Goal: Task Accomplishment & Management: Use online tool/utility

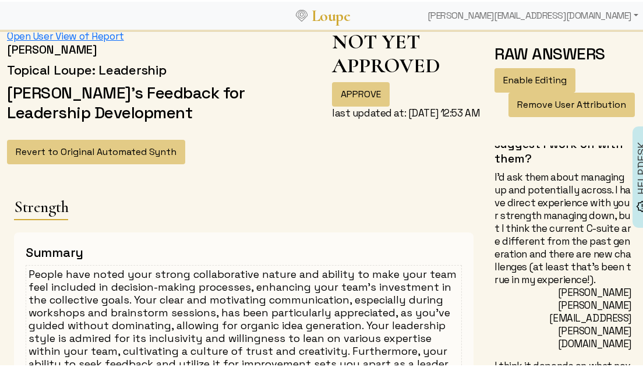
scroll to position [166, 0]
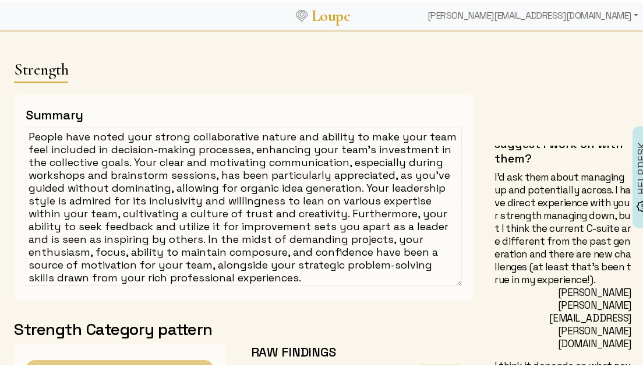
drag, startPoint x: 26, startPoint y: 135, endPoint x: 65, endPoint y: 134, distance: 38.5
click at [65, 134] on textarea "People have noted your strong collaborative nature and ability to make your tea…" at bounding box center [244, 205] width 436 height 158
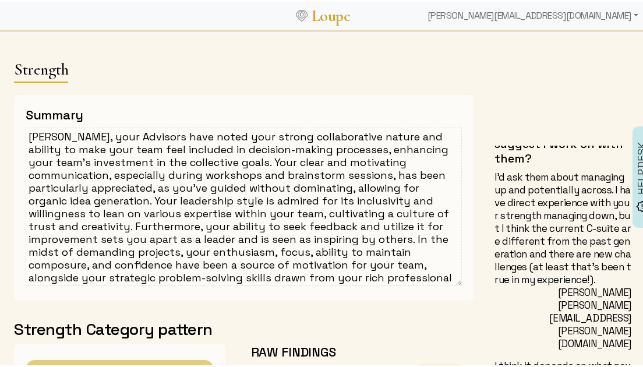
drag, startPoint x: 185, startPoint y: 237, endPoint x: 296, endPoint y: 238, distance: 110.7
click at [296, 238] on textarea "[PERSON_NAME], your Advisors have noted your strong collaborative nature and ab…" at bounding box center [244, 205] width 436 height 158
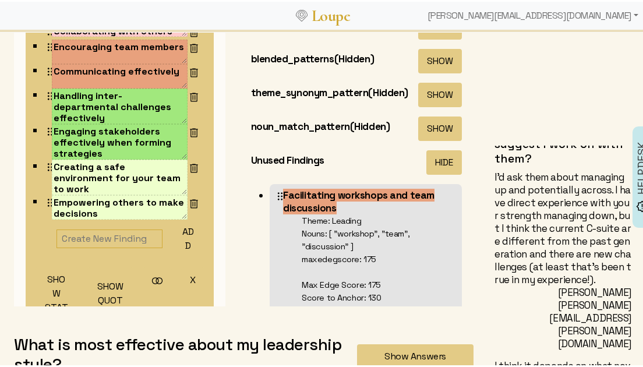
scroll to position [145, 0]
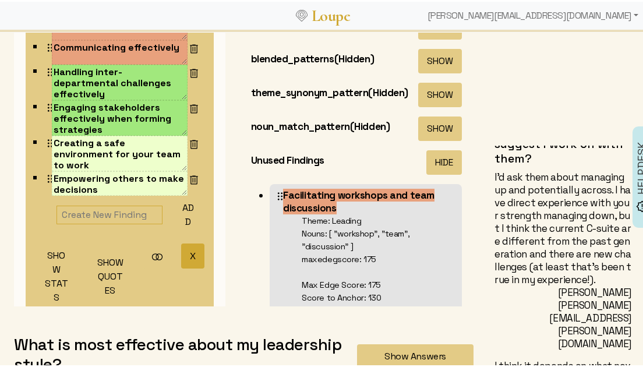
type textarea "[PERSON_NAME], your Advisors have noted your strong collaborative nature and ab…"
click at [181, 253] on button "X" at bounding box center [192, 254] width 23 height 25
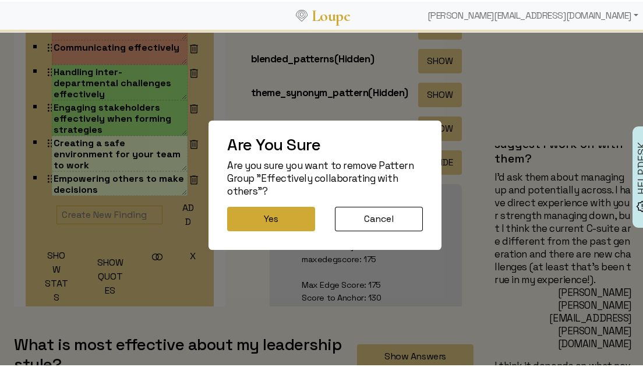
click at [255, 209] on button "Yes" at bounding box center [271, 217] width 88 height 24
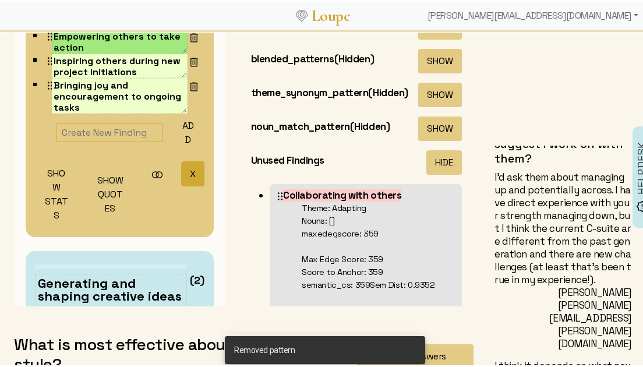
click at [181, 168] on button "X" at bounding box center [192, 172] width 23 height 25
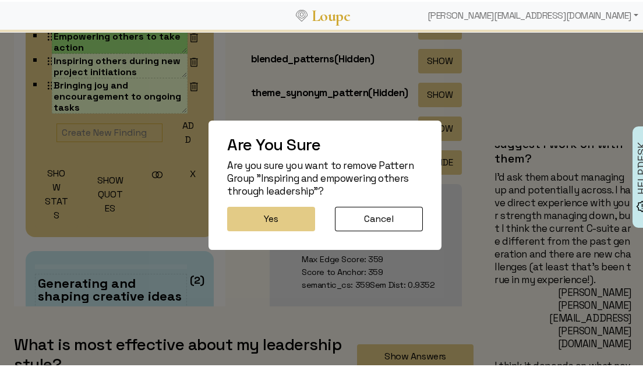
click at [228, 211] on button "Yes" at bounding box center [271, 217] width 88 height 24
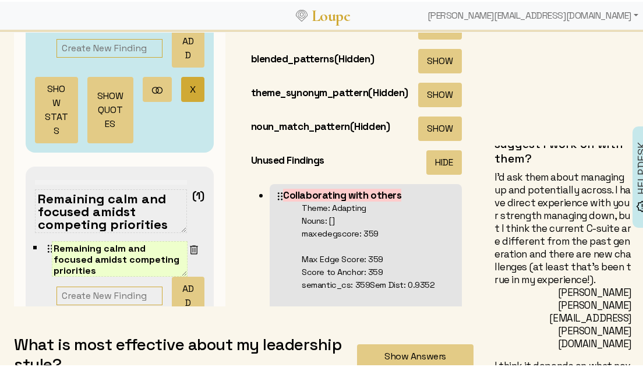
click at [181, 86] on button "X" at bounding box center [192, 87] width 23 height 25
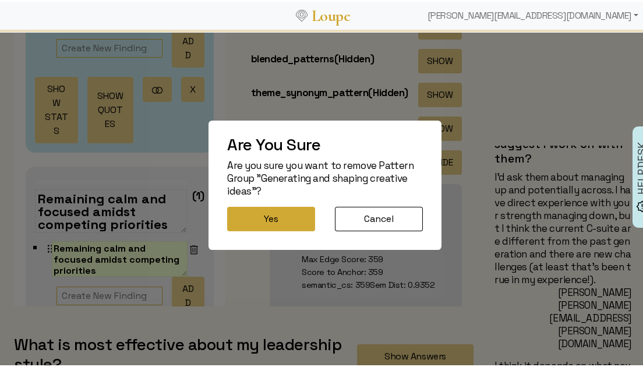
click at [273, 217] on button "Yes" at bounding box center [271, 217] width 88 height 24
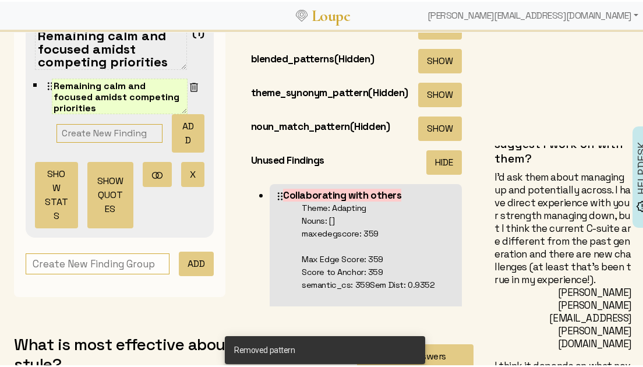
scroll to position [6, 0]
click at [181, 175] on button "X" at bounding box center [192, 173] width 23 height 25
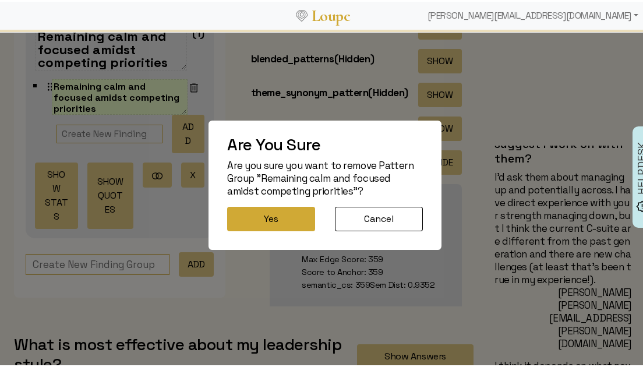
click at [278, 215] on button "Yes" at bounding box center [271, 217] width 88 height 24
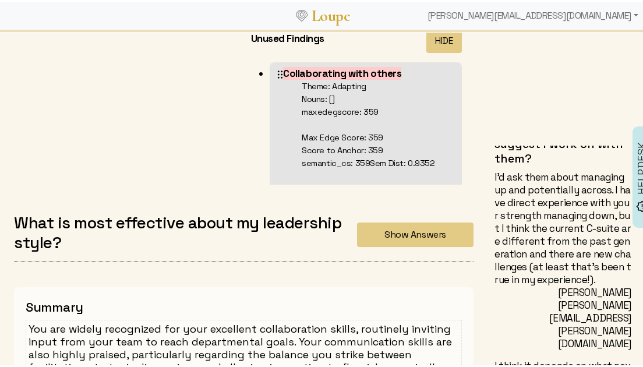
scroll to position [755, 0]
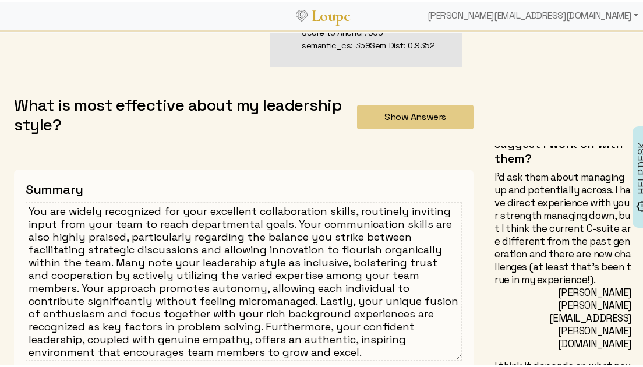
click at [180, 227] on textarea "You are widely recognized for your excellent collaboration skills, routinely in…" at bounding box center [244, 279] width 436 height 158
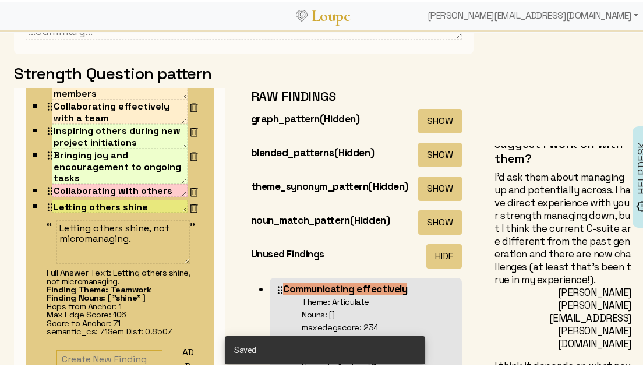
scroll to position [206, 0]
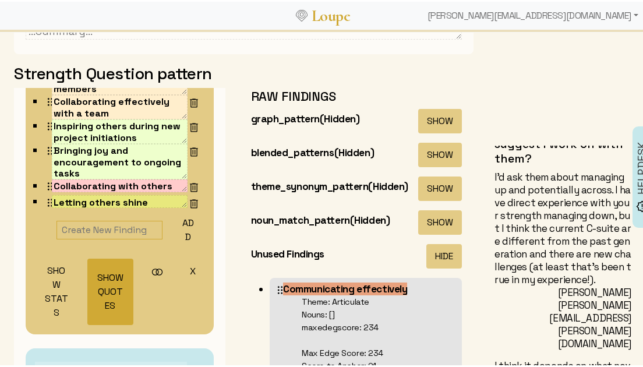
click at [93, 287] on button "SHOW QUOTES" at bounding box center [110, 290] width 46 height 66
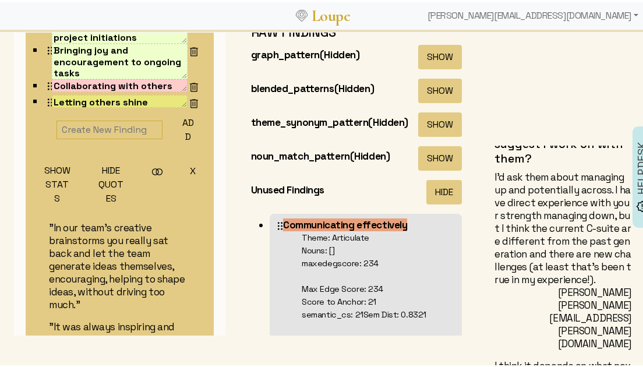
scroll to position [230, 0]
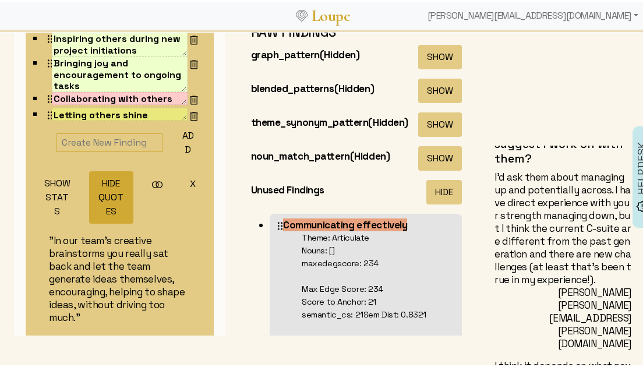
click at [108, 196] on button "HIDE QUOTES" at bounding box center [111, 196] width 44 height 52
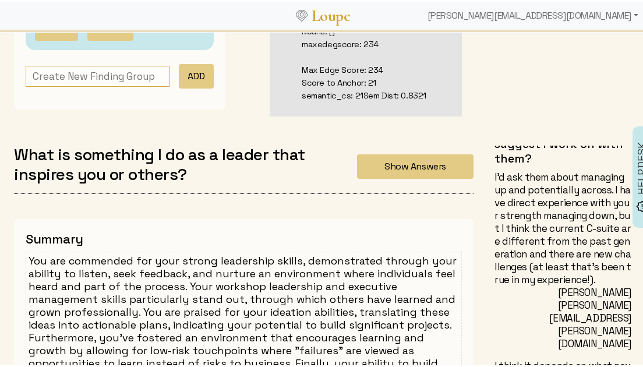
scroll to position [1209, 0]
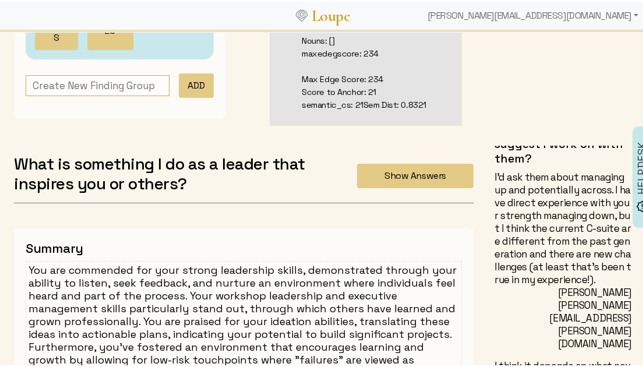
click at [197, 270] on textarea "You are commended for your strong leadership skills, demonstrated through your …" at bounding box center [244, 332] width 436 height 146
click at [198, 270] on textarea "You are commended for your strong leadership skills, demonstrated through your …" at bounding box center [244, 332] width 436 height 146
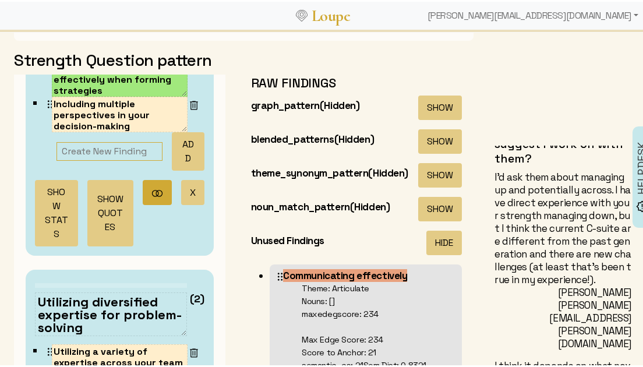
scroll to position [590, 0]
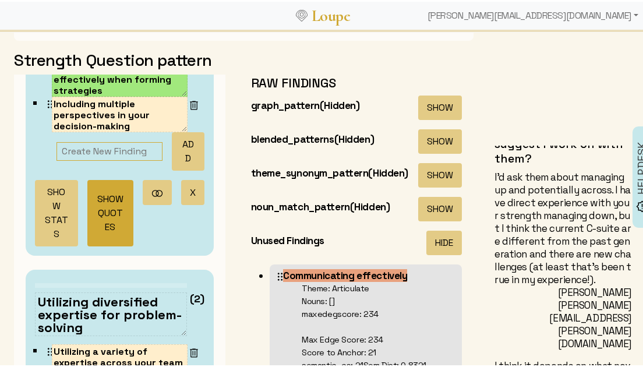
click at [108, 200] on button "SHOW QUOTES" at bounding box center [110, 211] width 46 height 66
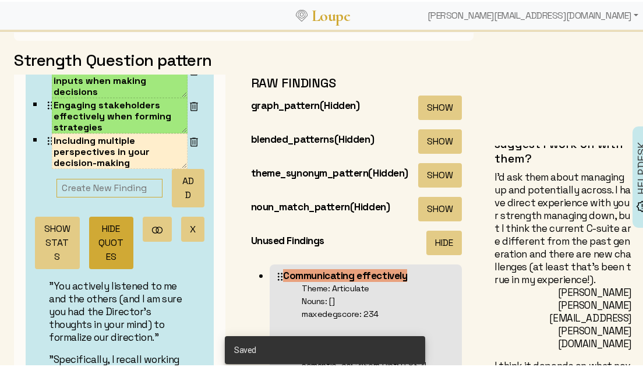
scroll to position [479, 0]
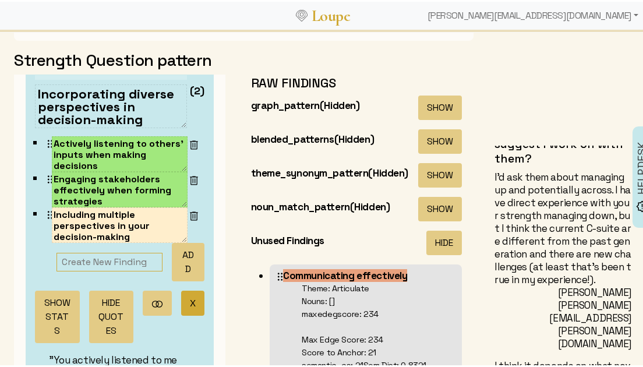
click at [181, 297] on button "X" at bounding box center [192, 301] width 23 height 25
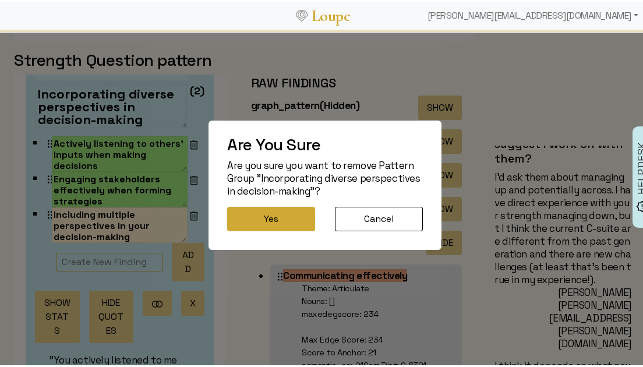
click at [252, 226] on button "Yes" at bounding box center [271, 217] width 88 height 24
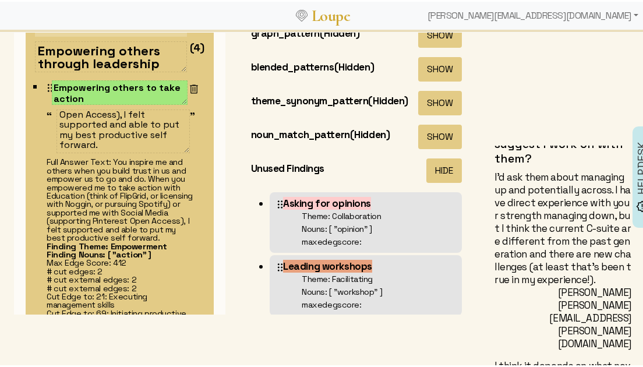
scroll to position [103, 0]
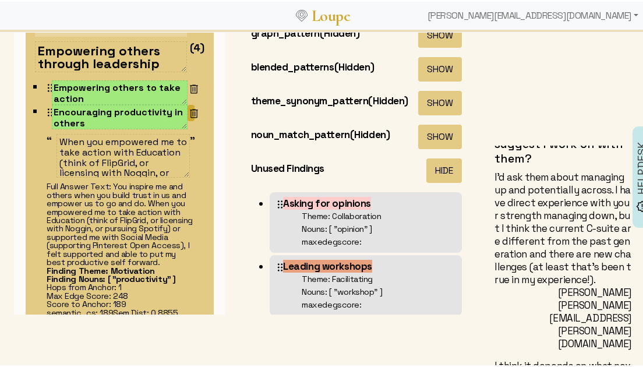
click at [188, 108] on img at bounding box center [194, 112] width 12 height 12
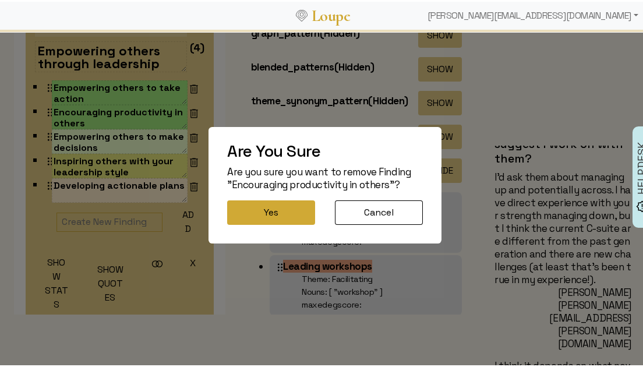
click at [254, 212] on button "Yes" at bounding box center [271, 211] width 88 height 24
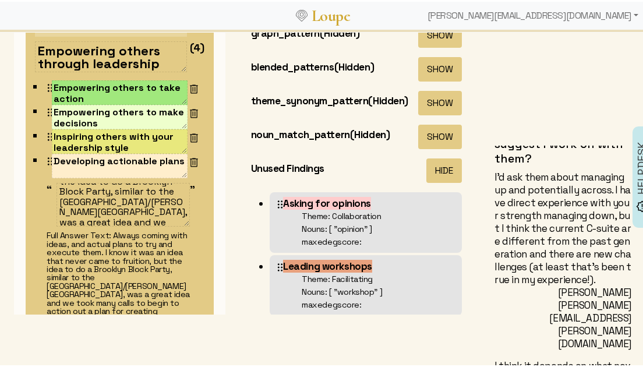
scroll to position [1, 0]
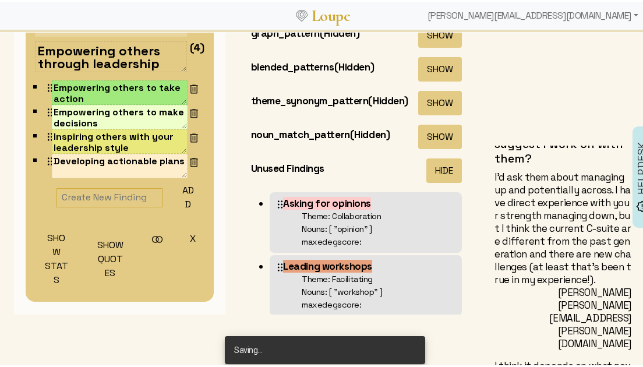
click at [119, 50] on textarea "Empowering others through leadership" at bounding box center [111, 55] width 152 height 31
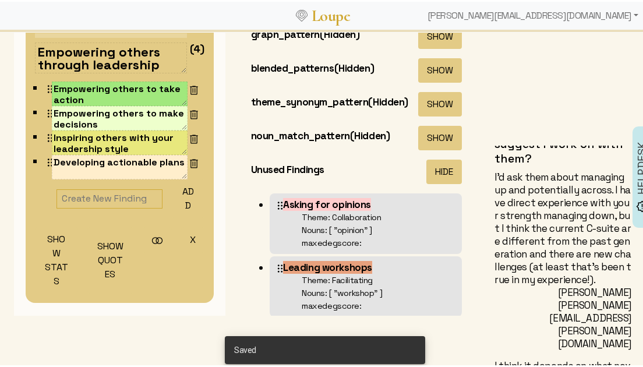
drag, startPoint x: 118, startPoint y: 51, endPoint x: 163, endPoint y: 62, distance: 46.2
click at [163, 62] on textarea "Empowering others through leadership" at bounding box center [111, 56] width 152 height 31
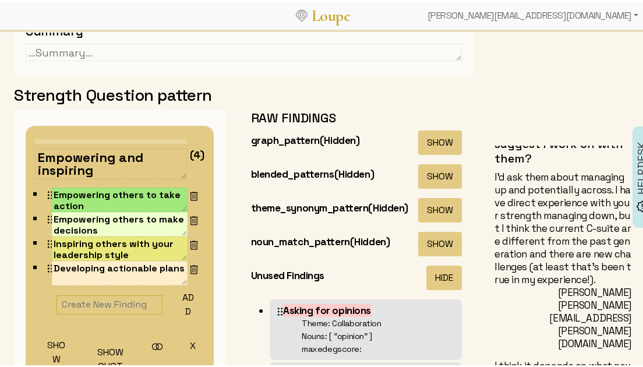
scroll to position [1440, 0]
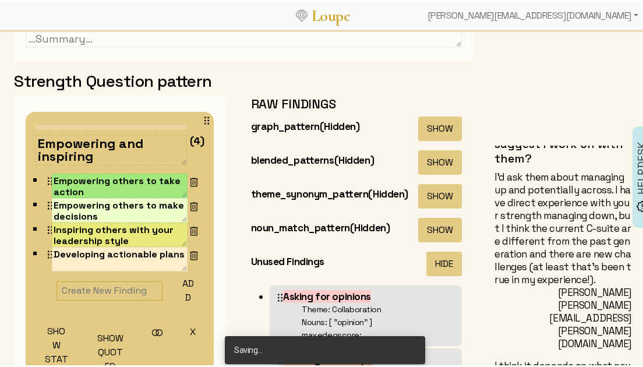
drag, startPoint x: 116, startPoint y: 140, endPoint x: 130, endPoint y: 154, distance: 19.8
click at [130, 154] on textarea "Empowering and inspiring" at bounding box center [111, 148] width 152 height 31
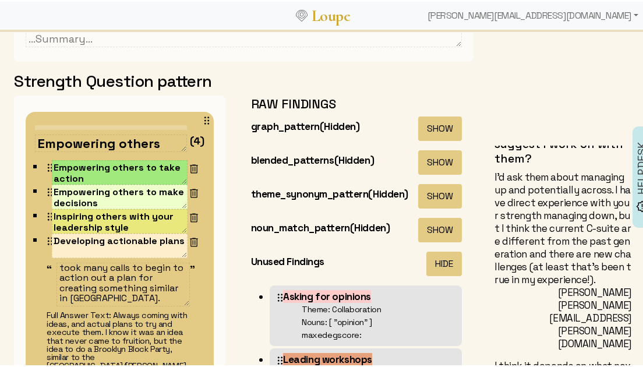
scroll to position [76, 0]
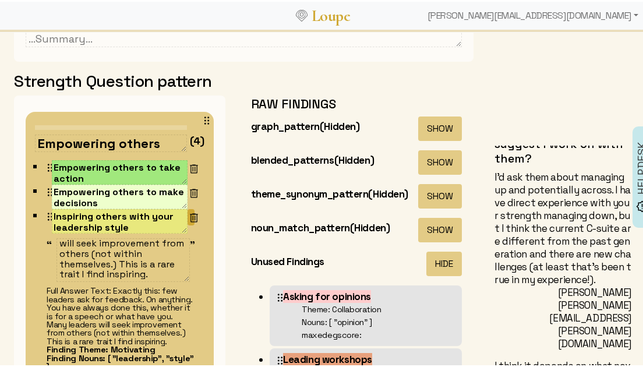
type textarea "Empowering others"
click at [188, 216] on img at bounding box center [194, 216] width 12 height 12
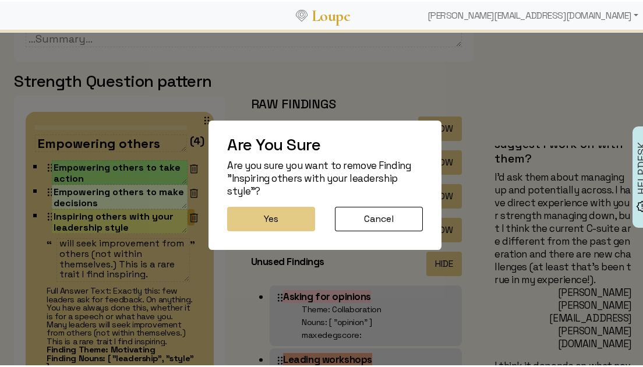
scroll to position [0, 0]
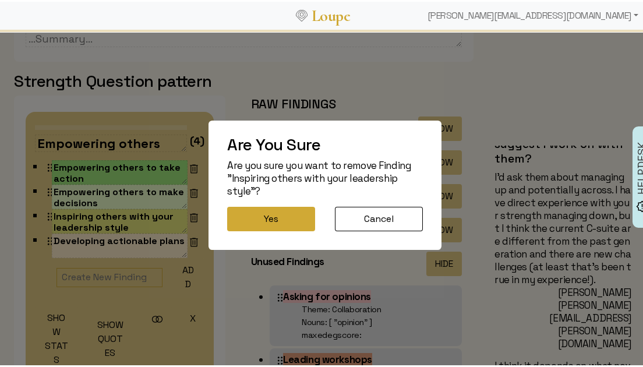
click at [267, 217] on button "Yes" at bounding box center [271, 217] width 88 height 24
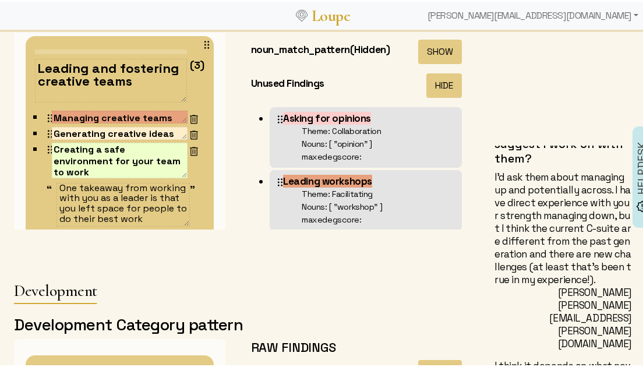
scroll to position [11, 0]
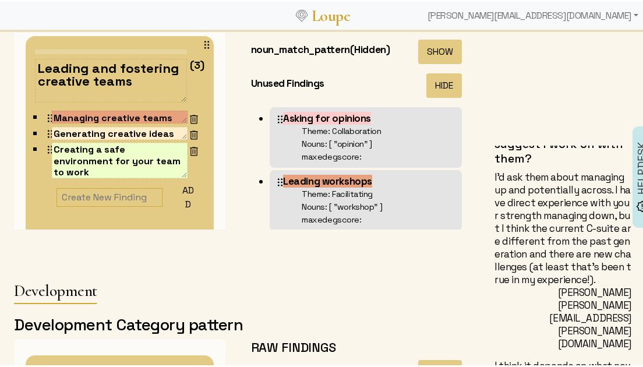
drag, startPoint x: 43, startPoint y: 80, endPoint x: 30, endPoint y: 59, distance: 24.4
click at [30, 59] on div "Leading and fostering creative teams (3) Managing creative teams “ On a more pe…" at bounding box center [120, 166] width 188 height 265
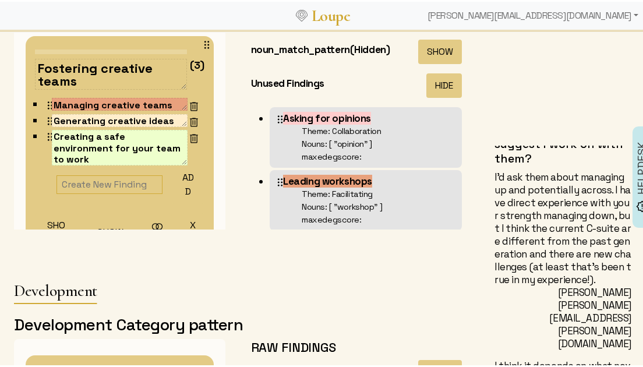
drag, startPoint x: 145, startPoint y: 68, endPoint x: 154, endPoint y: 80, distance: 14.6
click at [154, 80] on textarea "Fostering creative teams" at bounding box center [111, 72] width 152 height 31
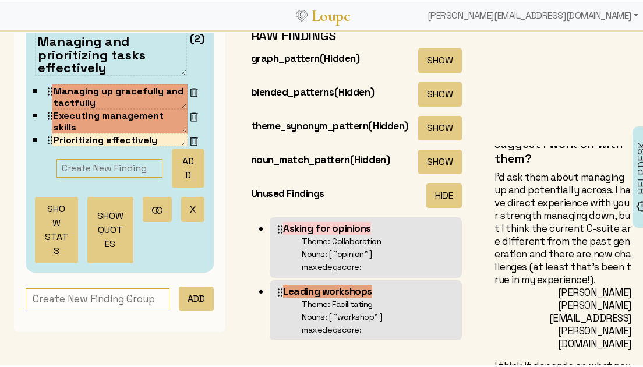
scroll to position [1512, 0]
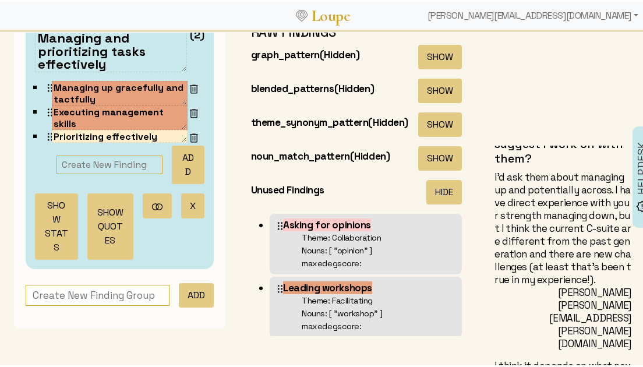
type textarea "Fostering creativity"
click at [113, 285] on input "text" at bounding box center [98, 294] width 144 height 22
type input "Openness to others insight and expertise"
click at [189, 284] on button "ADD" at bounding box center [196, 293] width 35 height 24
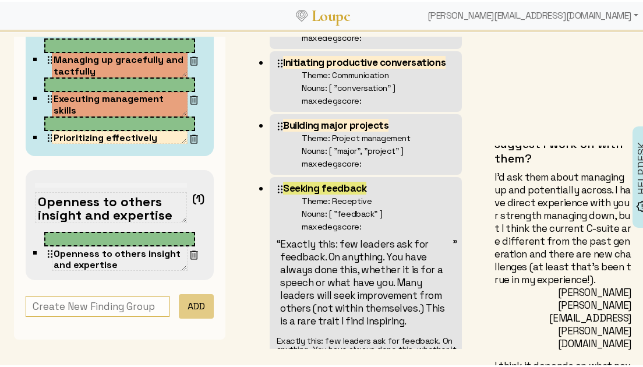
scroll to position [0, 0]
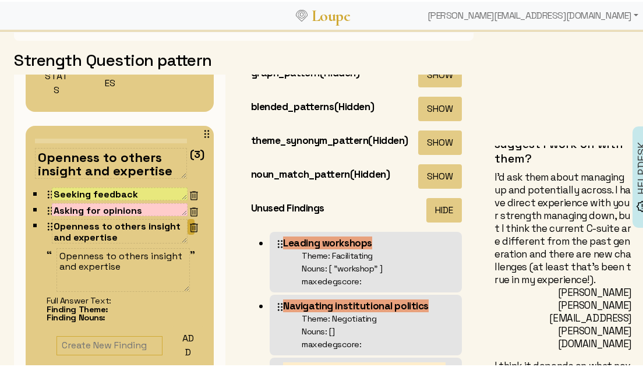
click at [188, 226] on img at bounding box center [194, 226] width 12 height 12
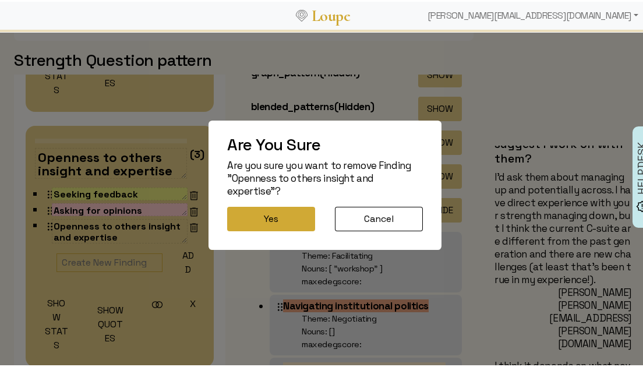
click at [249, 213] on button "Yes" at bounding box center [271, 217] width 88 height 24
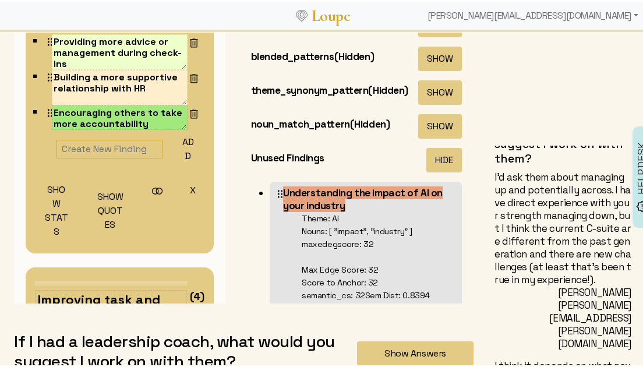
scroll to position [127, 0]
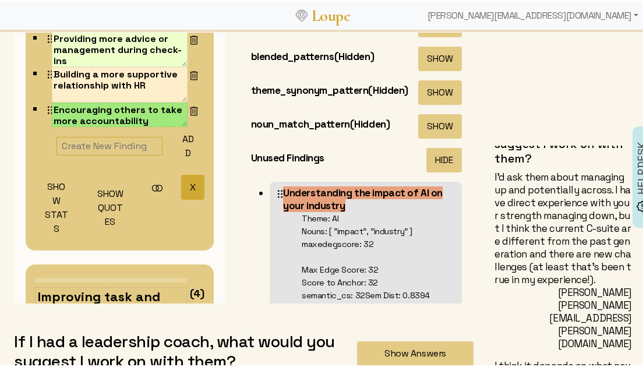
click at [181, 188] on button "X" at bounding box center [192, 185] width 23 height 25
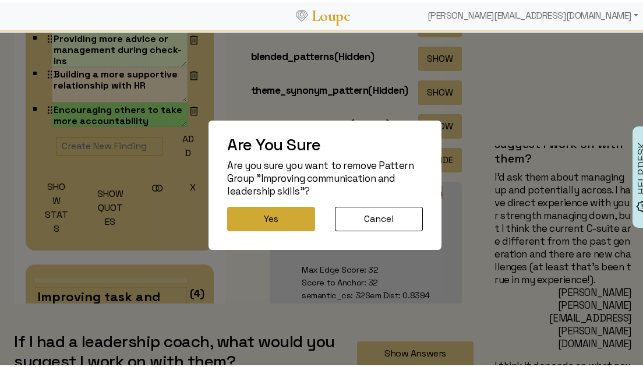
click at [248, 210] on button "Yes" at bounding box center [271, 217] width 88 height 24
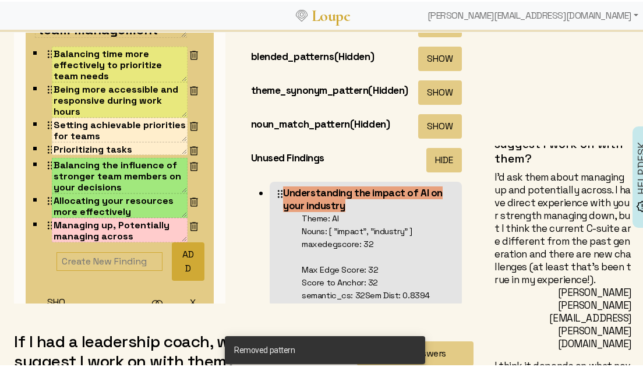
scroll to position [69, 0]
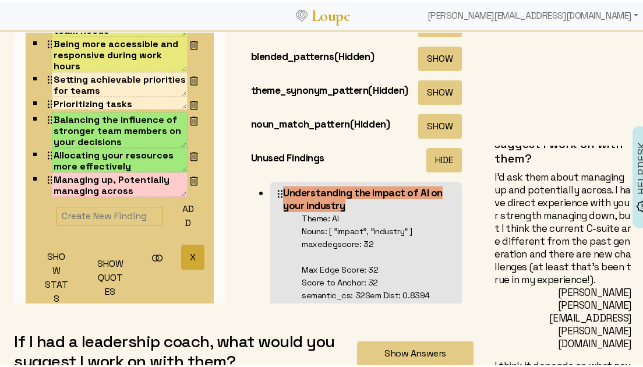
click at [181, 248] on button "X" at bounding box center [192, 255] width 23 height 25
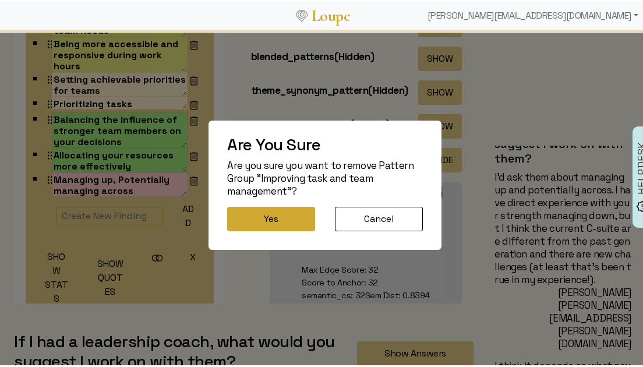
click at [248, 223] on button "Yes" at bounding box center [271, 217] width 88 height 24
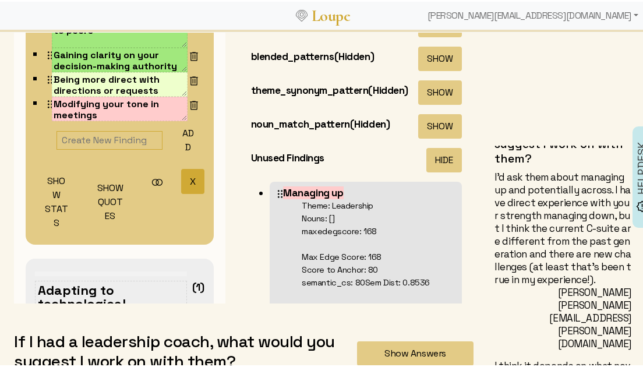
click at [181, 186] on button "X" at bounding box center [192, 179] width 23 height 25
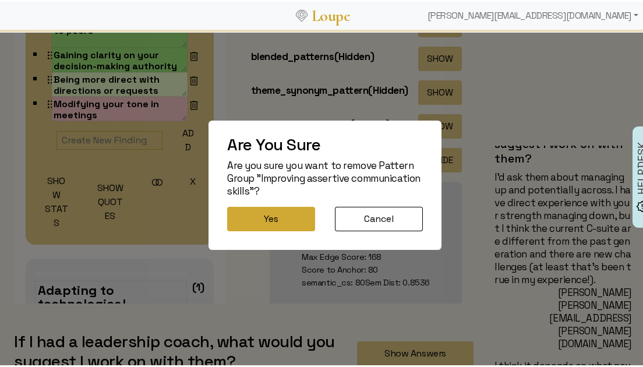
click at [266, 213] on button "Yes" at bounding box center [271, 217] width 88 height 24
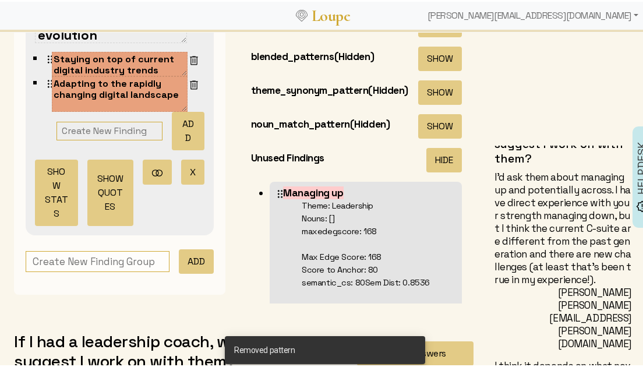
scroll to position [30, 0]
click at [181, 171] on button "X" at bounding box center [192, 170] width 23 height 25
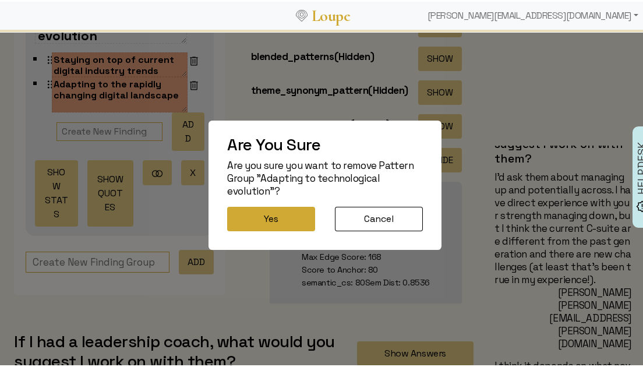
click at [269, 218] on button "Yes" at bounding box center [271, 217] width 88 height 24
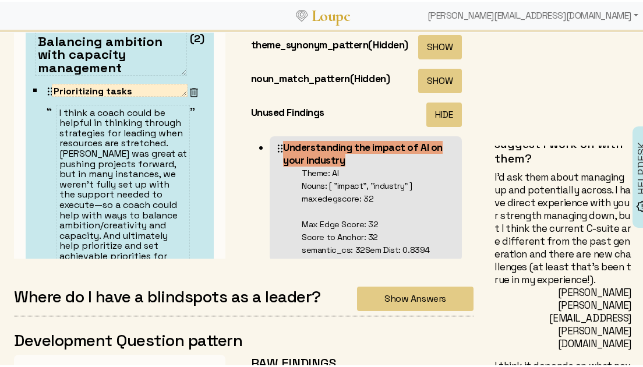
scroll to position [211, 0]
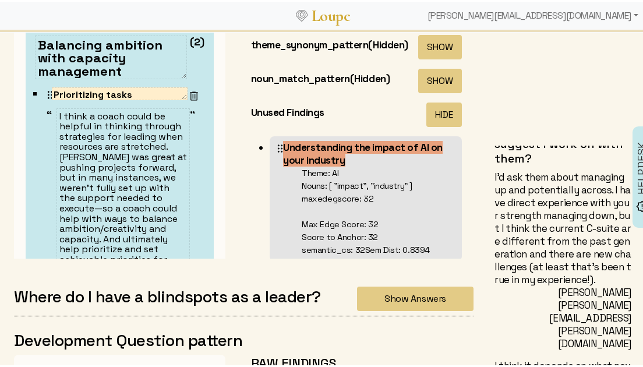
click at [97, 93] on textarea "Prioritizing tasks" at bounding box center [120, 92] width 136 height 13
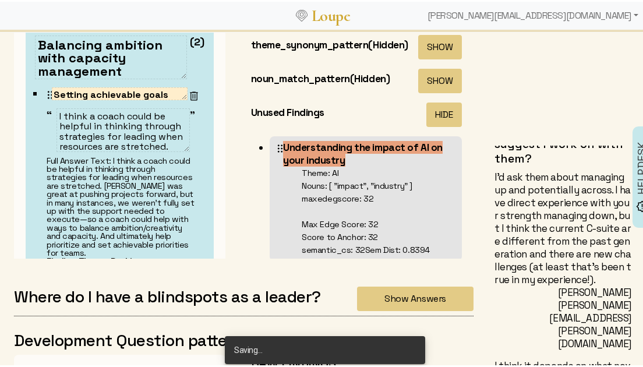
click at [128, 95] on textarea "Setting achievable goals" at bounding box center [120, 92] width 136 height 13
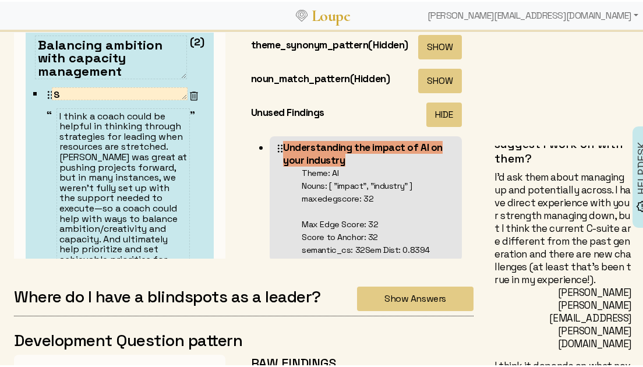
type textarea "Prioritizing tasks"
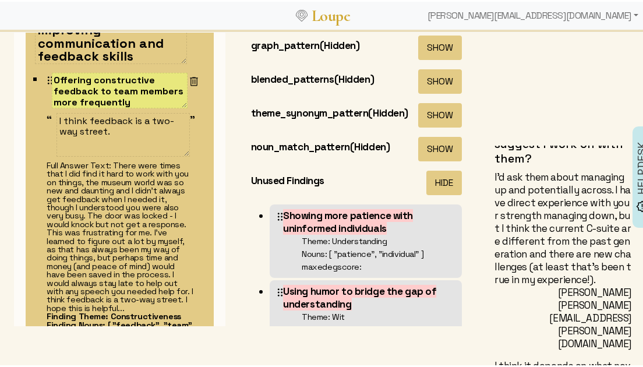
scroll to position [34, 0]
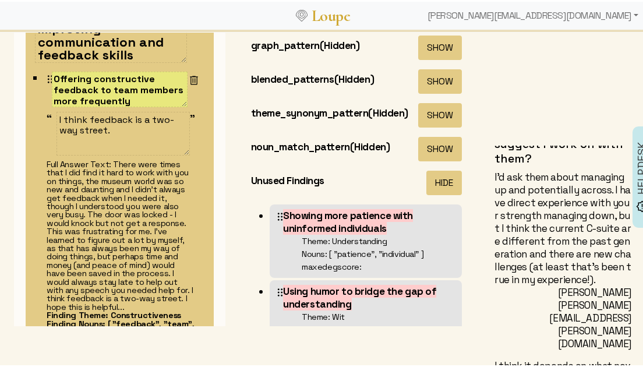
click at [101, 88] on textarea "Offering constructive feedback to team members more frequently" at bounding box center [120, 88] width 136 height 36
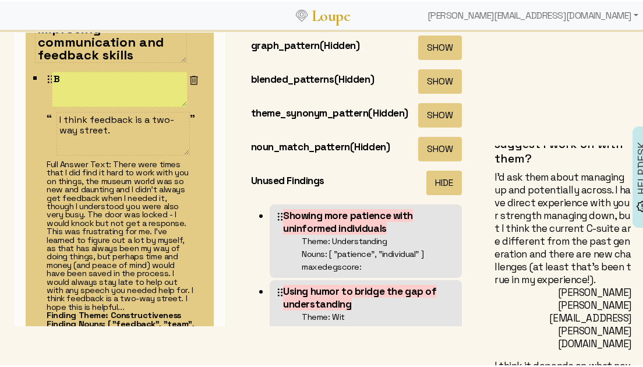
scroll to position [0, 0]
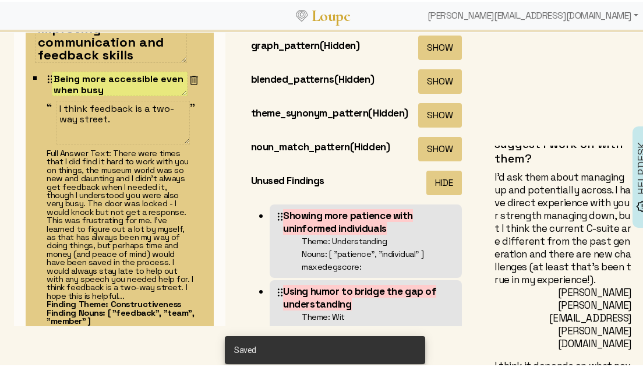
type textarea "Being more accessible even when busy"
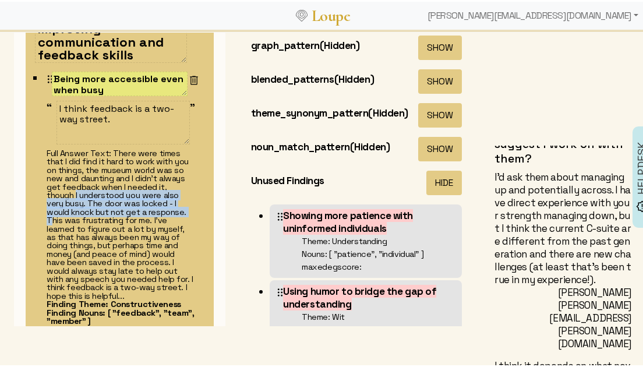
drag, startPoint x: 115, startPoint y: 194, endPoint x: 108, endPoint y: 223, distance: 29.4
click at [108, 223] on div "Full Answer Text: There were times that I did find it hard to work with you on …" at bounding box center [121, 264] width 149 height 235
copy div "I understood you were also very busy. The door was locked - I would knock but n…"
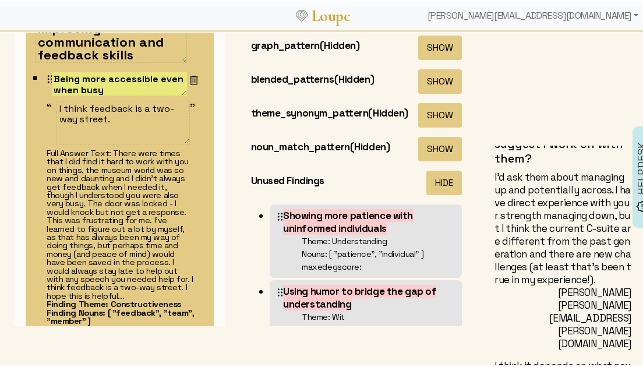
click at [89, 110] on textarea "I think feedback is a two-way street." at bounding box center [123, 121] width 133 height 44
paste textarea "I understood you were also very busy. The door was locked - I would knock but n…"
type textarea "I understood you were also very busy. The door was locked - I would knock but n…"
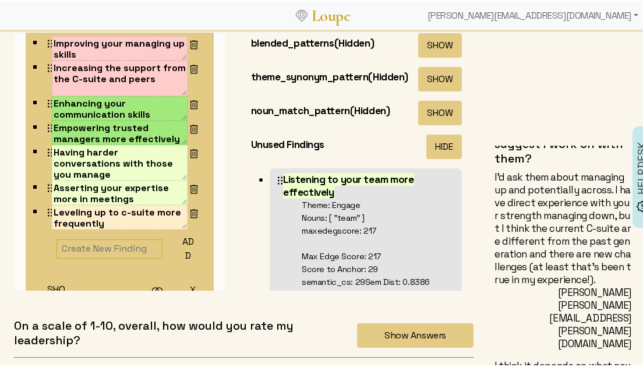
scroll to position [150, 0]
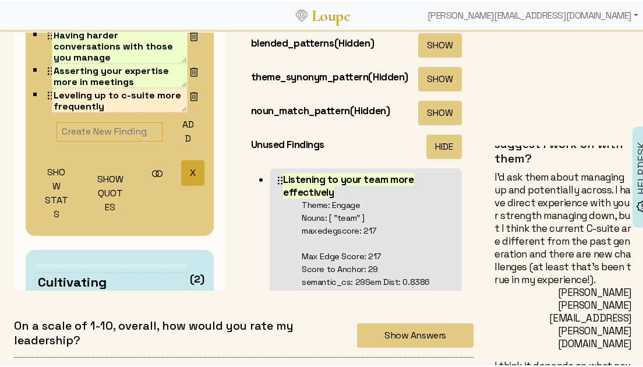
click at [181, 174] on button "X" at bounding box center [192, 170] width 23 height 25
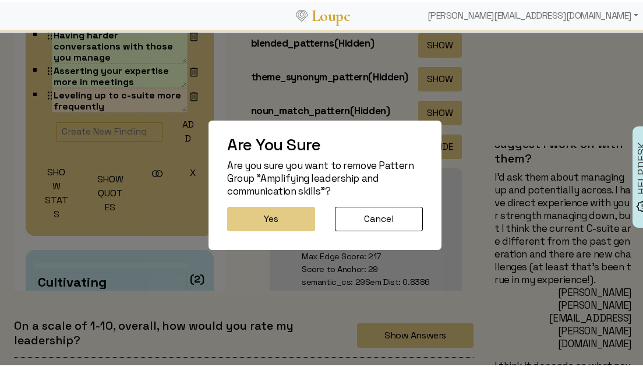
click at [255, 213] on button "Yes" at bounding box center [271, 217] width 88 height 24
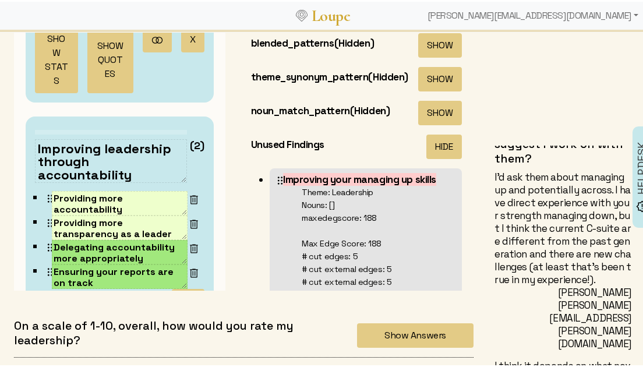
click at [175, 30] on nav "Loupe [EMAIL_ADDRESS][DOMAIN_NAME] Account: [PERSON_NAME] Dashboard Create New …" at bounding box center [325, 15] width 650 height 30
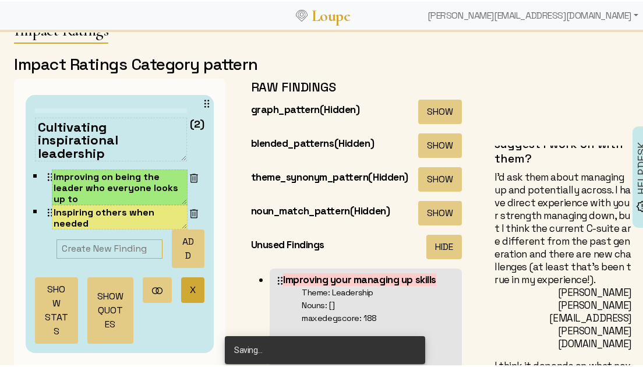
click at [181, 285] on button "X" at bounding box center [192, 288] width 23 height 25
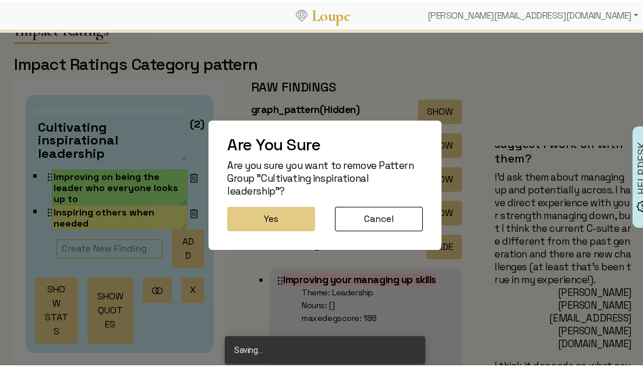
click at [257, 209] on button "Yes" at bounding box center [271, 217] width 88 height 24
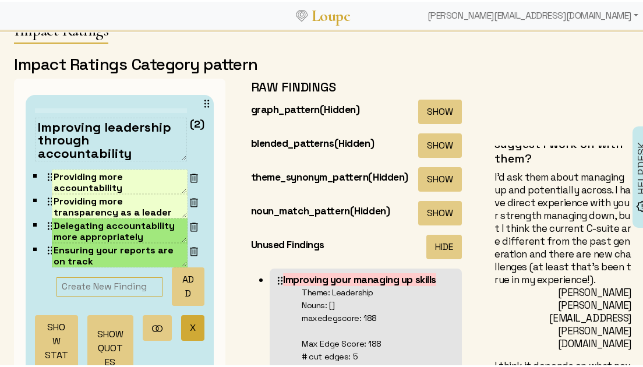
click at [181, 324] on button "X" at bounding box center [192, 325] width 23 height 25
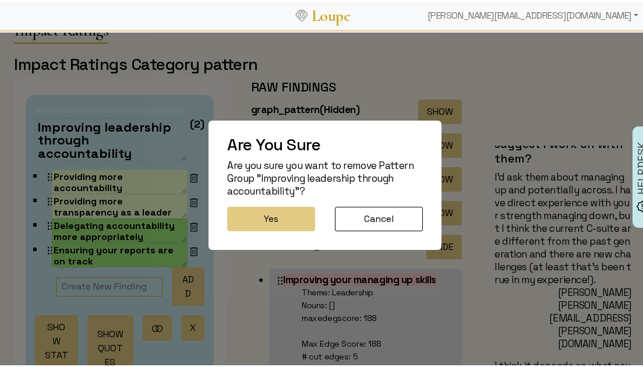
click at [244, 208] on button "Yes" at bounding box center [271, 217] width 88 height 24
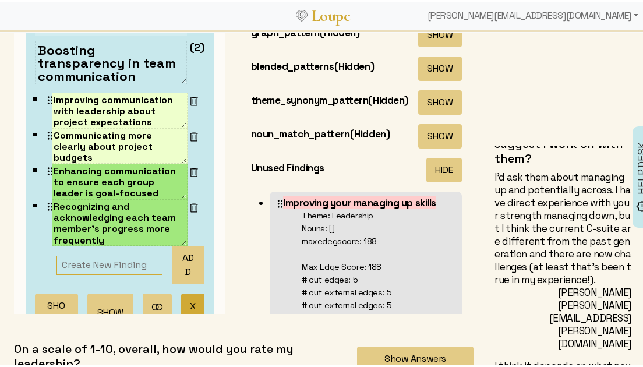
click at [181, 301] on button "X" at bounding box center [192, 304] width 23 height 25
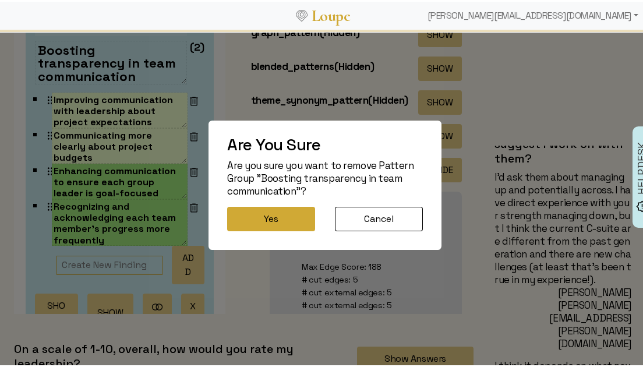
click at [272, 213] on button "Yes" at bounding box center [271, 217] width 88 height 24
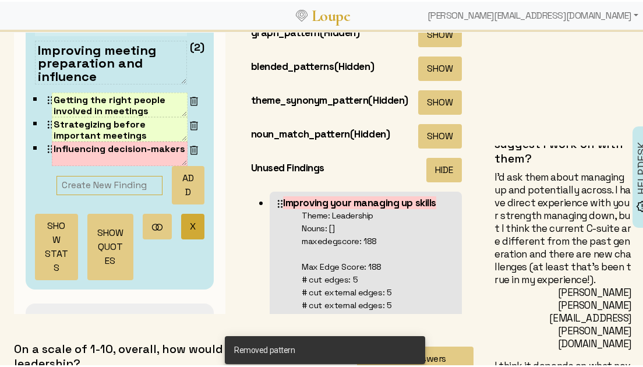
click at [181, 225] on button "X" at bounding box center [192, 224] width 23 height 25
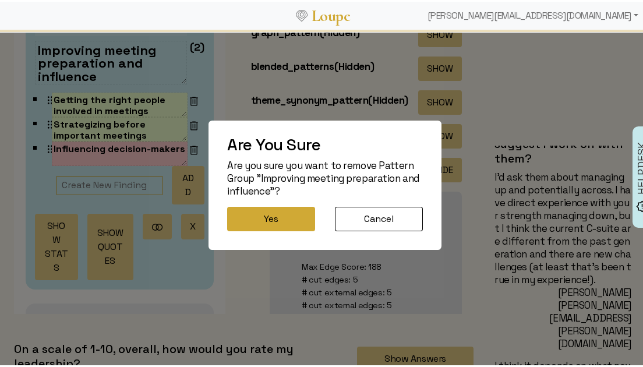
click at [241, 217] on button "Yes" at bounding box center [271, 217] width 88 height 24
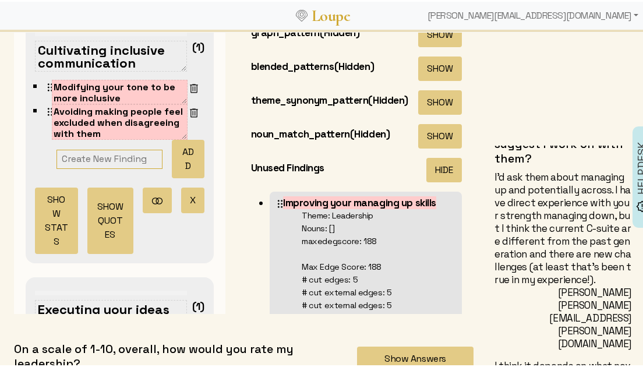
click at [195, 197] on div "Cultivating inclusive communication (1) Modifying your tone to be more inclusiv…" at bounding box center [120, 138] width 188 height 245
click at [181, 198] on button "X" at bounding box center [192, 198] width 23 height 25
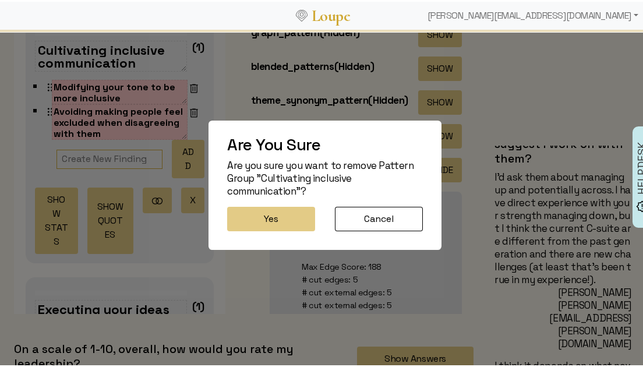
click at [245, 212] on button "Yes" at bounding box center [271, 217] width 88 height 24
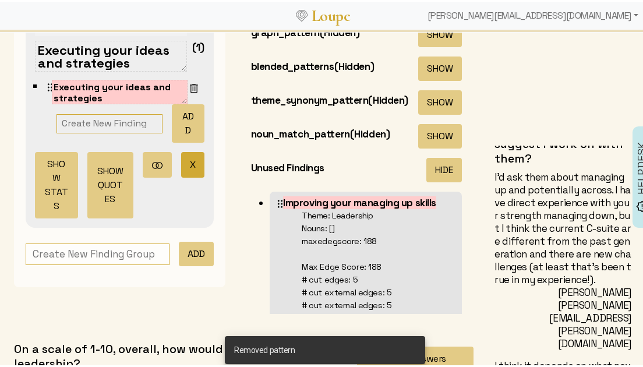
click at [181, 169] on button "X" at bounding box center [192, 162] width 23 height 25
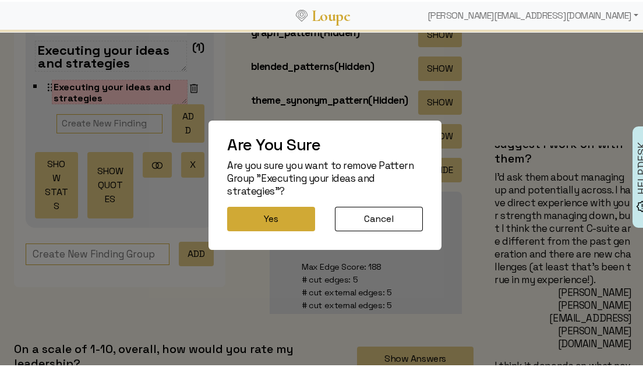
click at [249, 221] on button "Yes" at bounding box center [271, 217] width 88 height 24
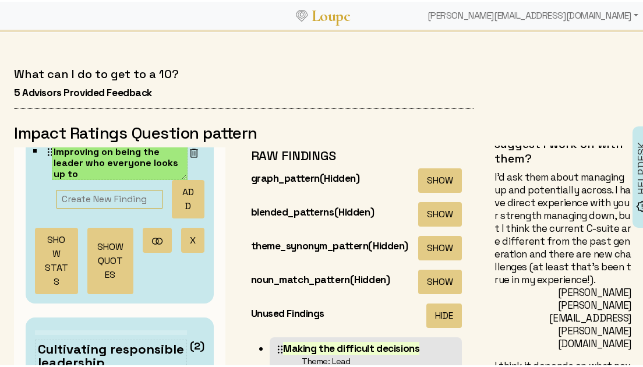
click at [181, 242] on button "X" at bounding box center [192, 238] width 23 height 25
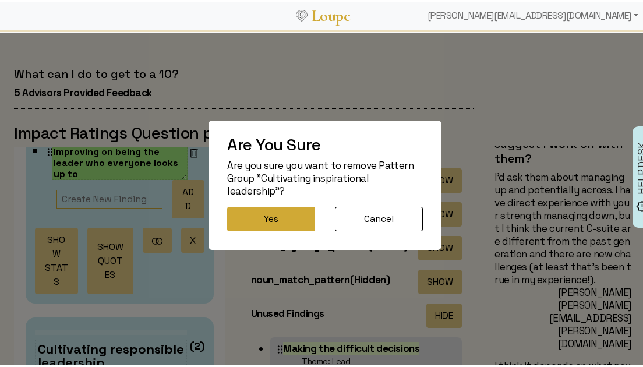
click at [280, 216] on button "Yes" at bounding box center [271, 217] width 88 height 24
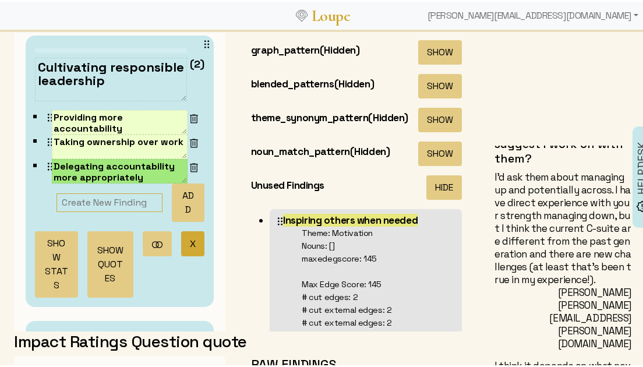
click at [182, 244] on button "X" at bounding box center [192, 242] width 23 height 25
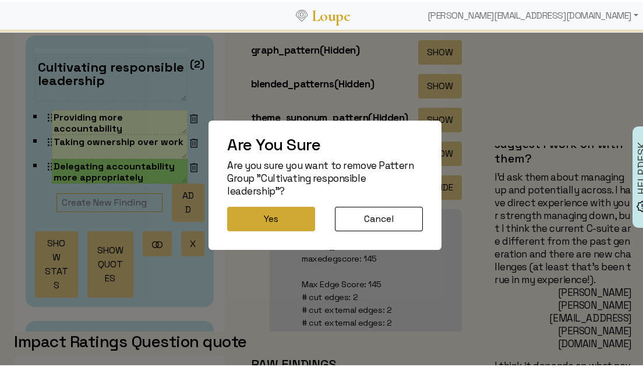
click at [261, 225] on button "Yes" at bounding box center [271, 217] width 88 height 24
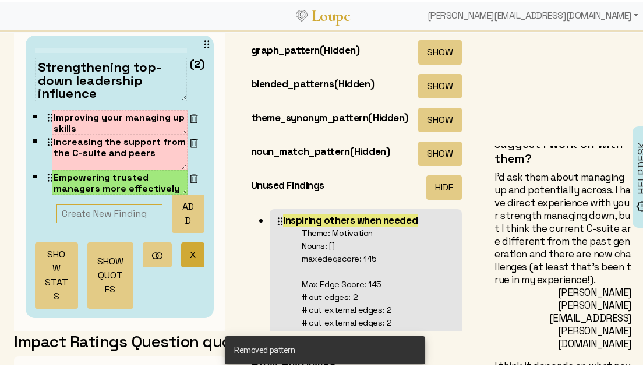
click at [181, 253] on button "X" at bounding box center [192, 253] width 23 height 25
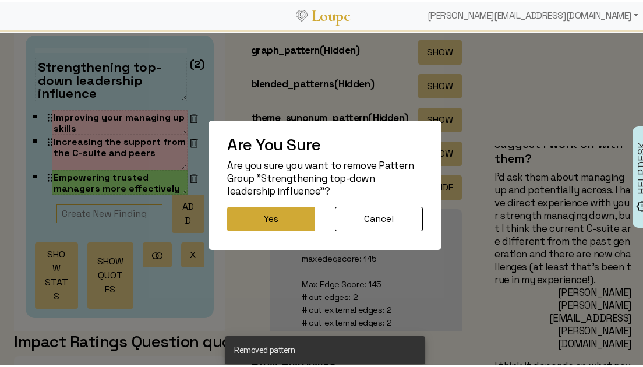
click at [254, 215] on button "Yes" at bounding box center [271, 217] width 88 height 24
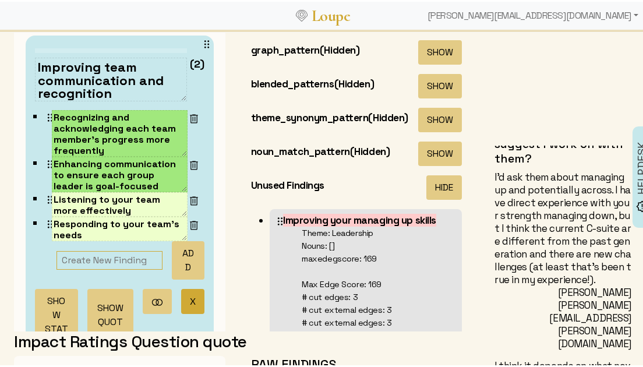
click at [181, 292] on button "X" at bounding box center [192, 299] width 23 height 25
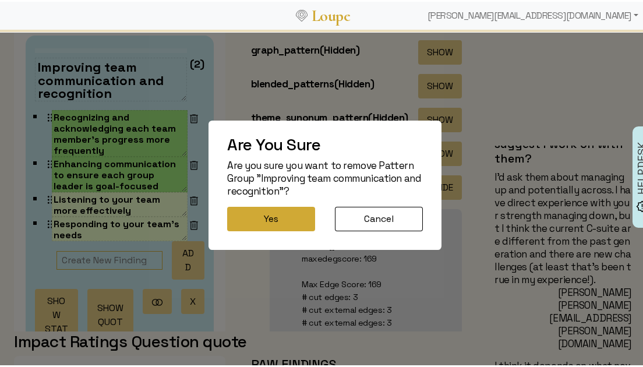
click at [246, 220] on button "Yes" at bounding box center [271, 217] width 88 height 24
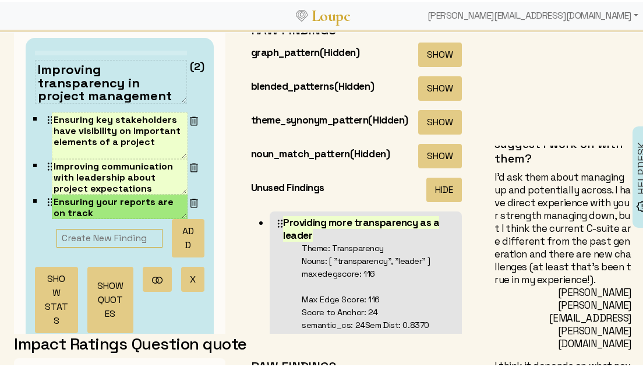
drag, startPoint x: 175, startPoint y: 280, endPoint x: 195, endPoint y: 265, distance: 24.1
click at [181, 280] on button "X" at bounding box center [192, 277] width 23 height 25
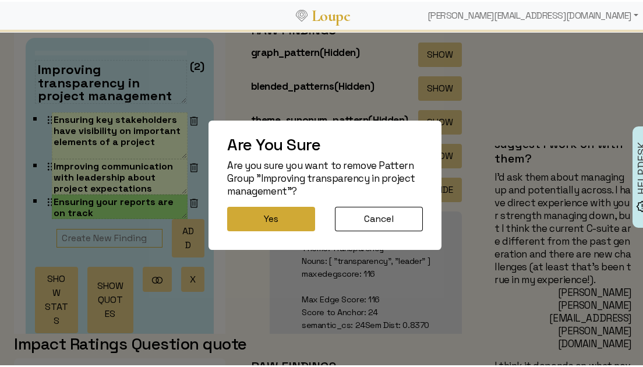
click at [287, 209] on button "Yes" at bounding box center [271, 217] width 88 height 24
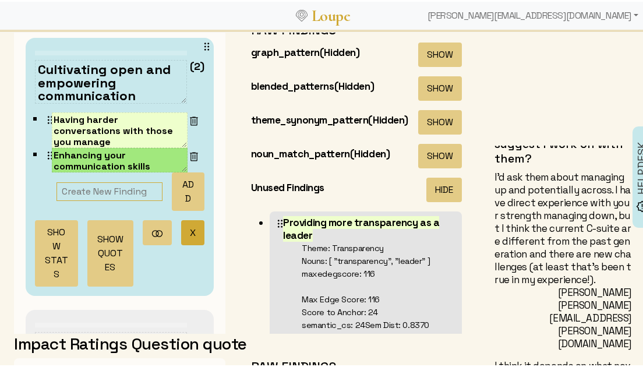
click at [181, 231] on button "X" at bounding box center [192, 230] width 23 height 25
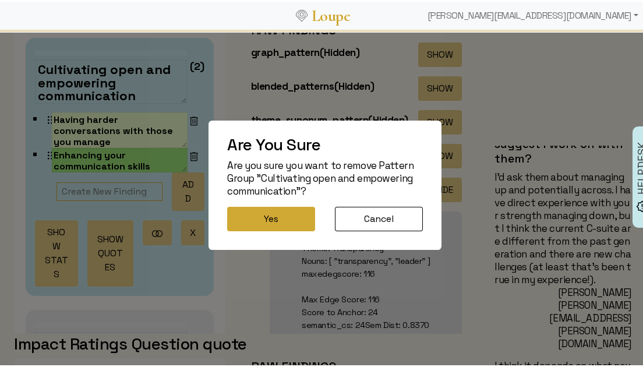
click at [246, 211] on button "Yes" at bounding box center [271, 217] width 88 height 24
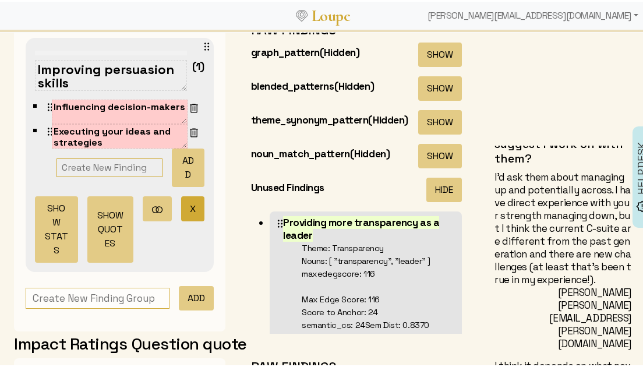
click at [181, 209] on button "X" at bounding box center [192, 207] width 23 height 25
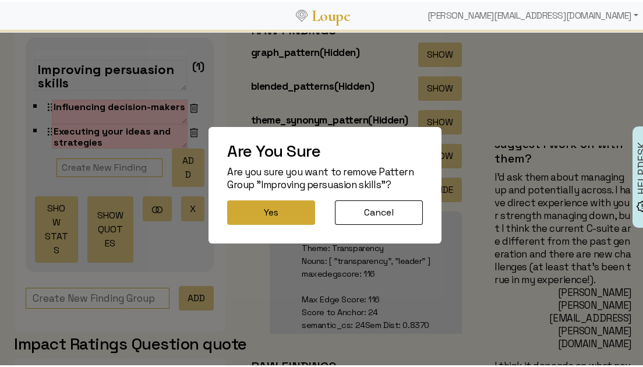
click at [239, 219] on button "Yes" at bounding box center [271, 211] width 88 height 24
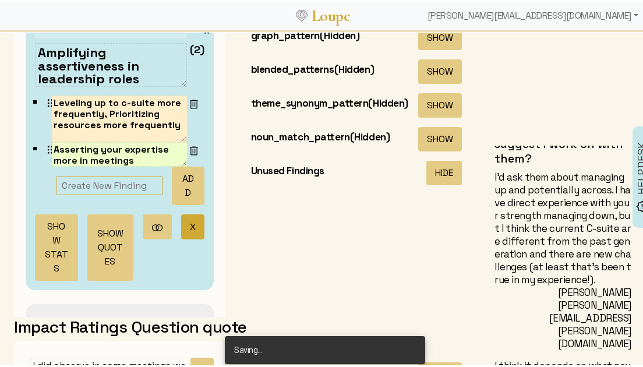
click at [181, 223] on button "X" at bounding box center [192, 225] width 23 height 25
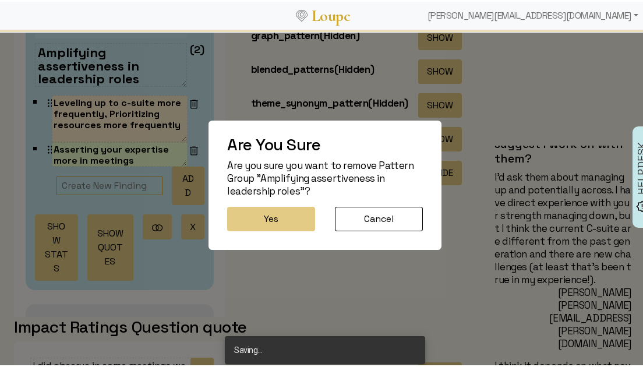
click at [250, 210] on button "Yes" at bounding box center [271, 217] width 88 height 24
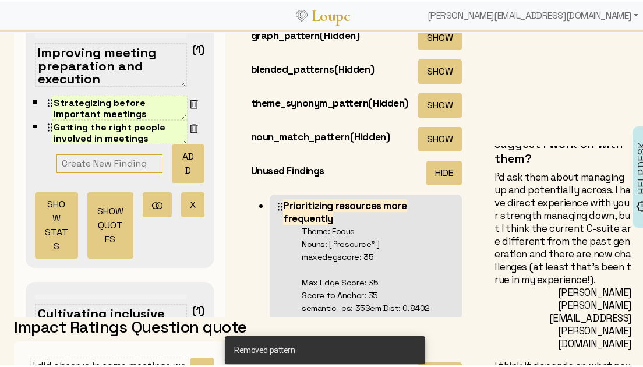
click at [181, 213] on button "X" at bounding box center [192, 202] width 23 height 25
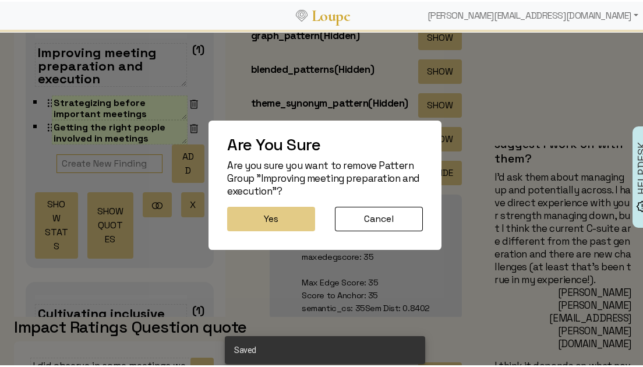
click at [249, 215] on button "Yes" at bounding box center [271, 217] width 88 height 24
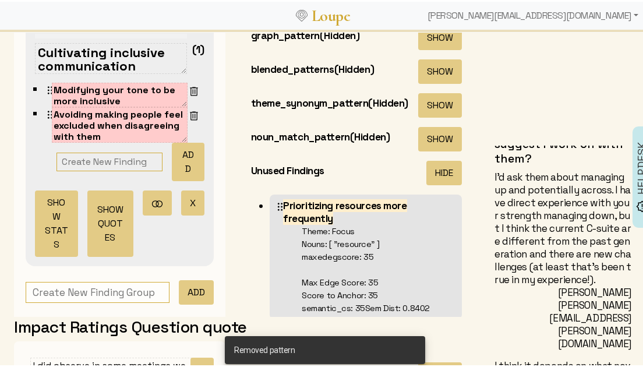
click at [181, 206] on button "X" at bounding box center [192, 201] width 23 height 25
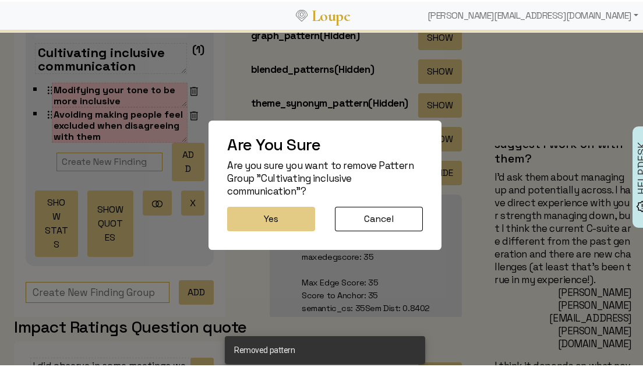
click at [250, 217] on button "Yes" at bounding box center [271, 217] width 88 height 24
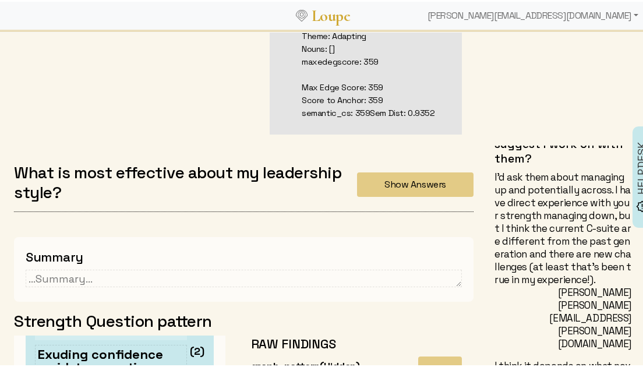
scroll to position [0, 0]
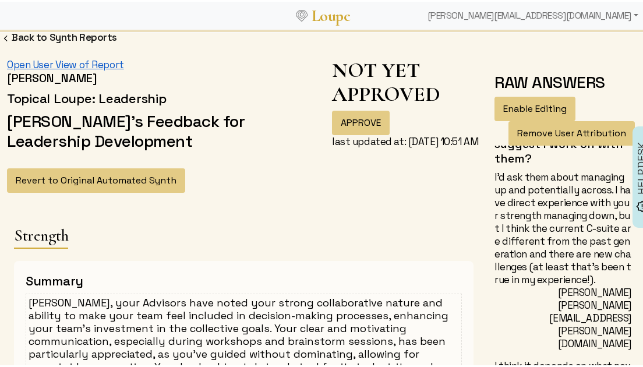
click at [78, 62] on link "Open User View of Report" at bounding box center [65, 63] width 117 height 13
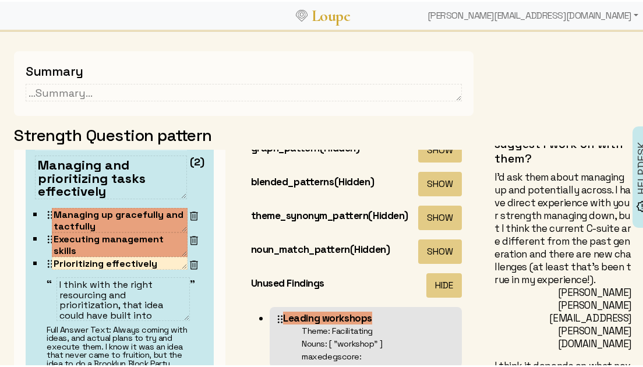
scroll to position [10, 0]
click at [188, 260] on img at bounding box center [194, 263] width 12 height 12
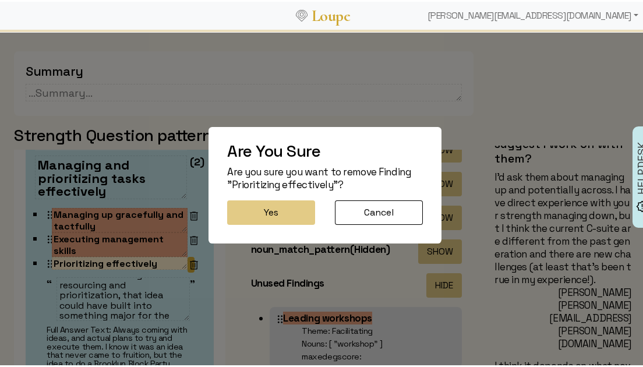
scroll to position [0, 0]
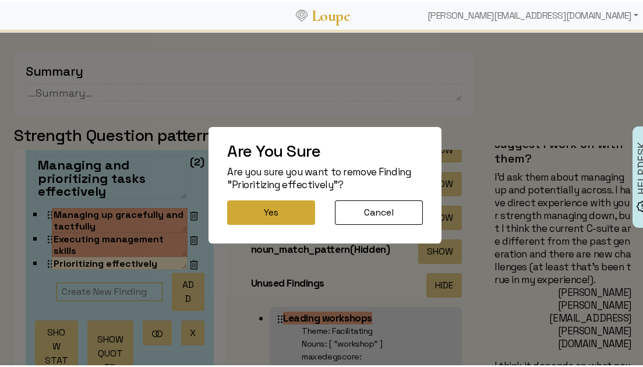
click at [263, 206] on button "Yes" at bounding box center [271, 211] width 88 height 24
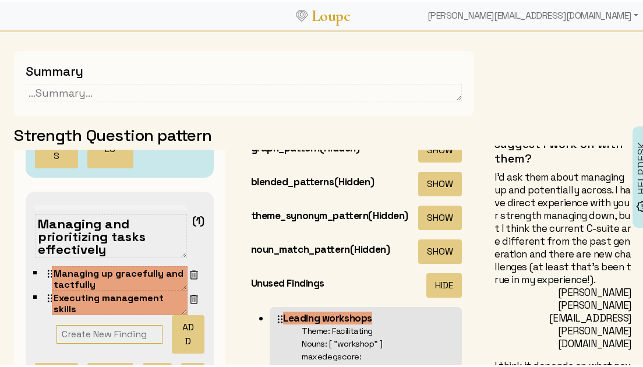
scroll to position [730, 0]
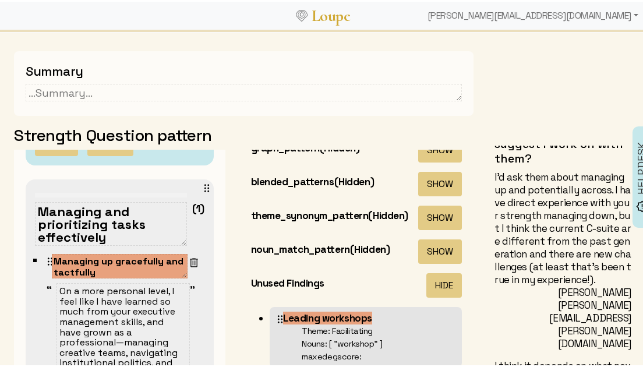
drag, startPoint x: 82, startPoint y: 320, endPoint x: 143, endPoint y: 331, distance: 62.2
click at [143, 331] on textarea "On a more personal level, I feel like I have learned so much from your executiv…" at bounding box center [123, 350] width 133 height 138
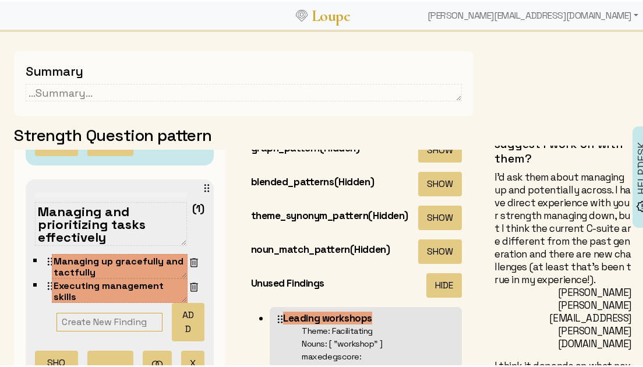
click at [76, 229] on textarea "Managing and prioritizing tasks effectively" at bounding box center [111, 222] width 152 height 44
paste textarea "executive management skills"
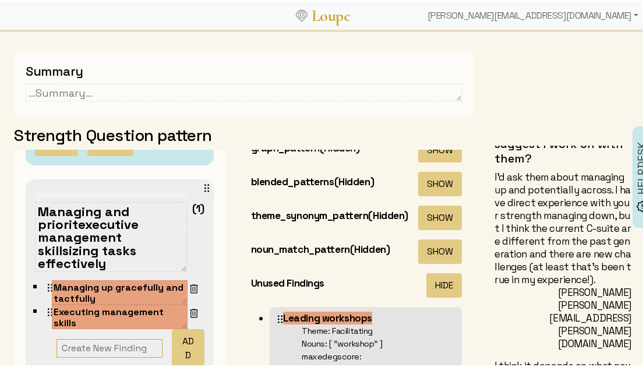
click at [76, 229] on textarea "Managing and prioritexecutive management skillsizing tasks effectively" at bounding box center [111, 235] width 152 height 70
paste textarea "executive management skills"
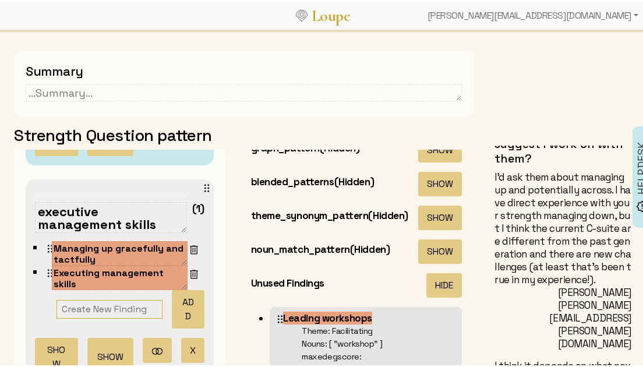
scroll to position [0, 0]
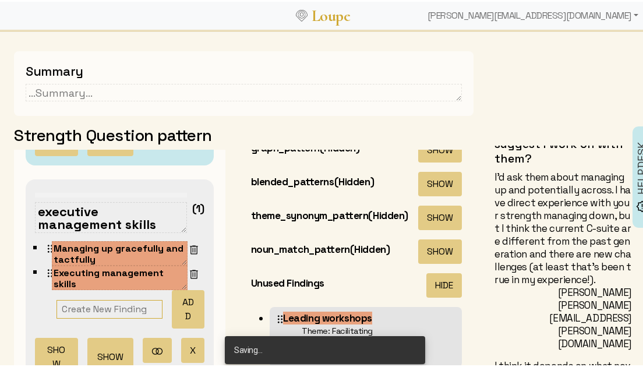
drag, startPoint x: 38, startPoint y: 208, endPoint x: 24, endPoint y: 207, distance: 14.6
click at [36, 208] on textarea "executive management skills" at bounding box center [111, 215] width 152 height 31
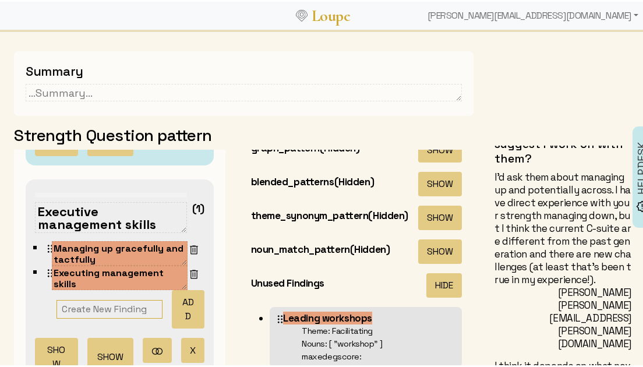
type textarea "Executive management skills"
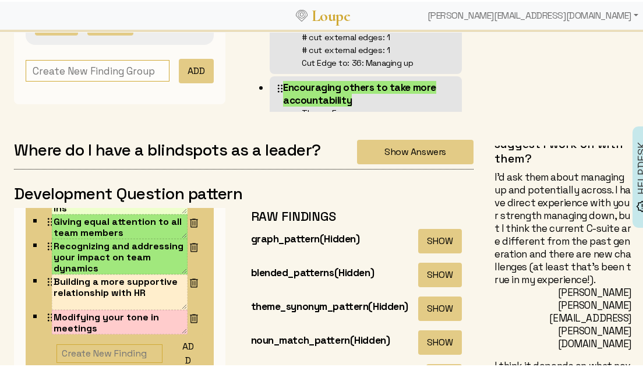
scroll to position [183, 0]
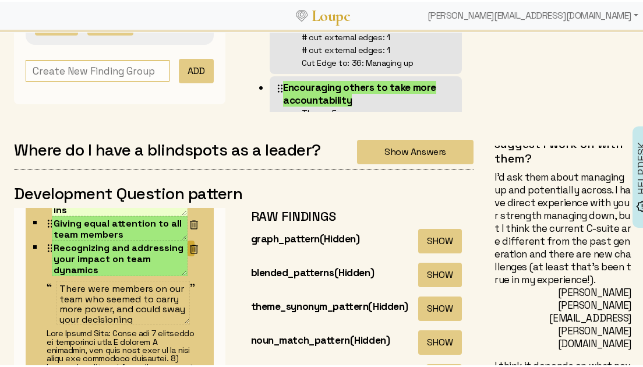
click at [188, 250] on img at bounding box center [194, 248] width 12 height 12
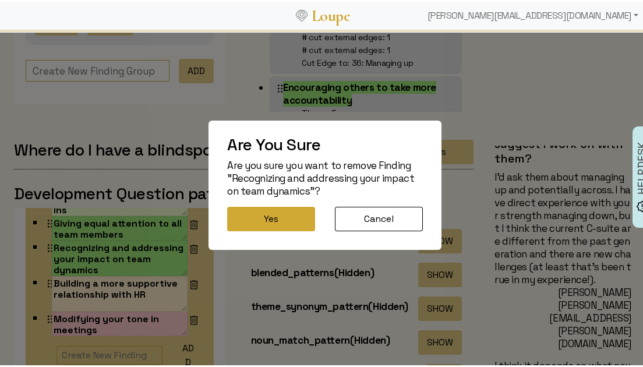
click at [271, 222] on button "Yes" at bounding box center [271, 217] width 88 height 24
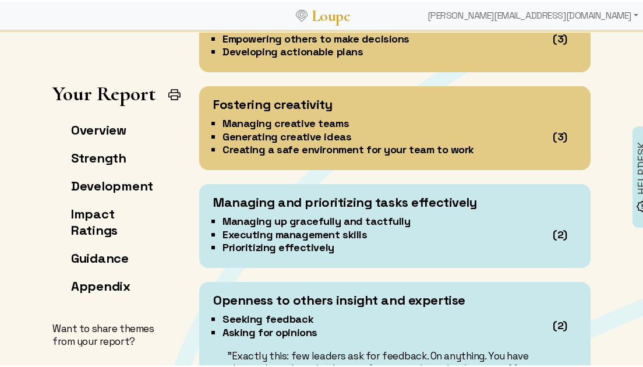
scroll to position [1955, 0]
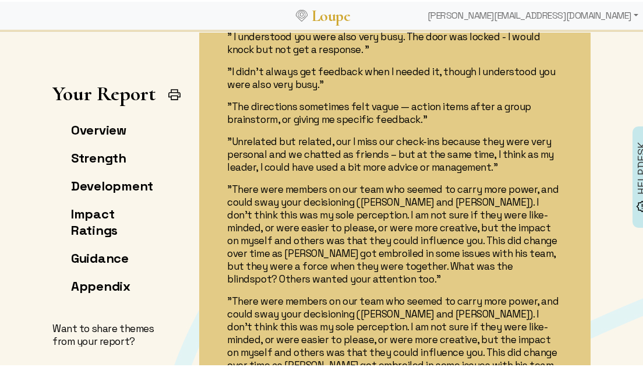
scroll to position [2927, 0]
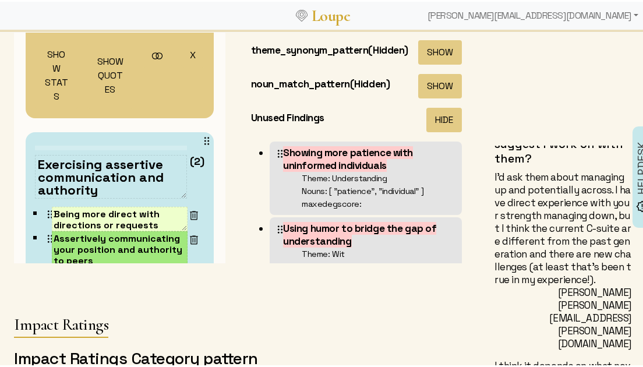
scroll to position [61, 0]
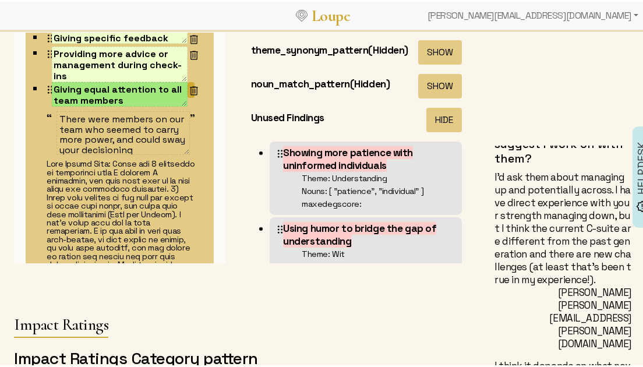
click at [188, 89] on img at bounding box center [194, 89] width 12 height 12
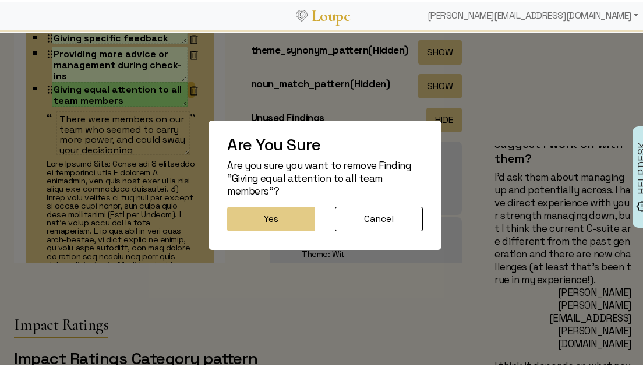
scroll to position [0, 0]
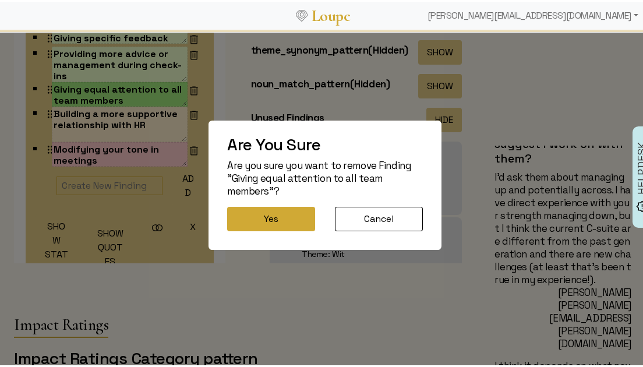
click at [262, 221] on button "Yes" at bounding box center [271, 217] width 88 height 24
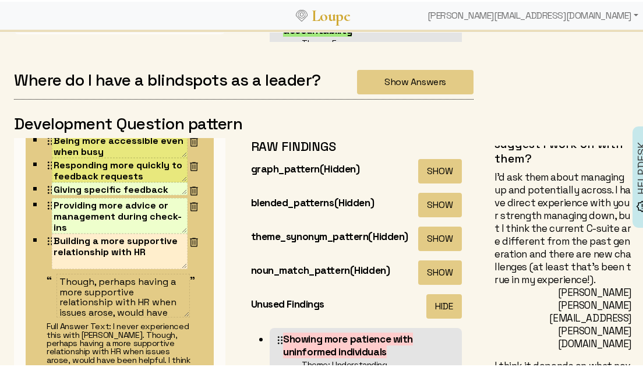
scroll to position [96, 0]
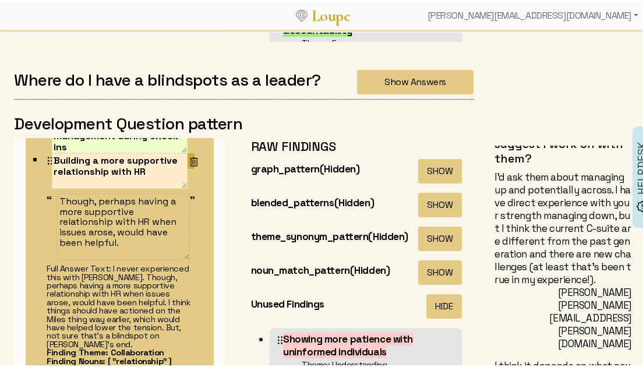
click at [188, 160] on img at bounding box center [194, 160] width 12 height 12
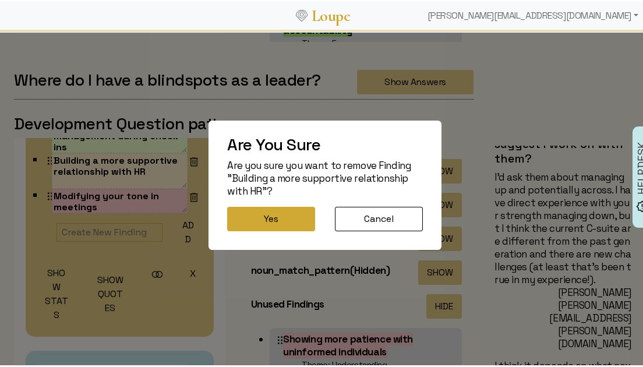
click at [246, 212] on button "Yes" at bounding box center [271, 217] width 88 height 24
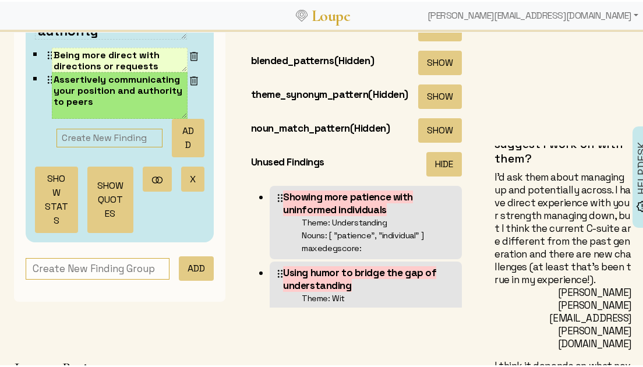
scroll to position [377, 0]
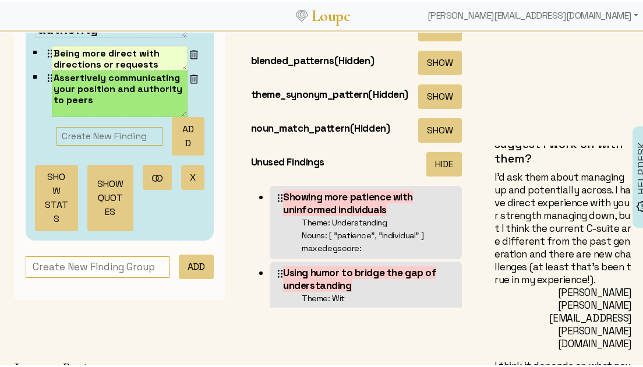
click at [122, 257] on input "text" at bounding box center [98, 266] width 144 height 22
type input "n"
type input "Navigating"
drag, startPoint x: 77, startPoint y: 263, endPoint x: 3, endPoint y: 262, distance: 74.0
click at [3, 262] on div "Where do I have a blindspots as a leader? Show Answers Development Question pat…" at bounding box center [244, 121] width 488 height 408
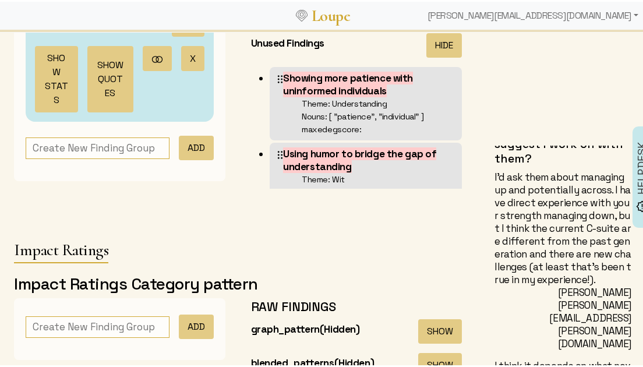
click at [122, 141] on input "text" at bounding box center [98, 147] width 144 height 22
click at [84, 146] on input "Navigating dynamics" at bounding box center [98, 147] width 144 height 22
click at [87, 148] on input "Navigating dynamics" at bounding box center [98, 147] width 144 height 22
type input "Navigating team dynamics"
click at [179, 149] on button "ADD" at bounding box center [196, 146] width 35 height 24
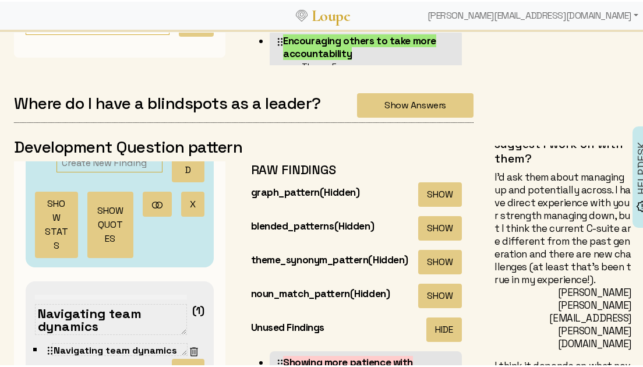
scroll to position [553, 0]
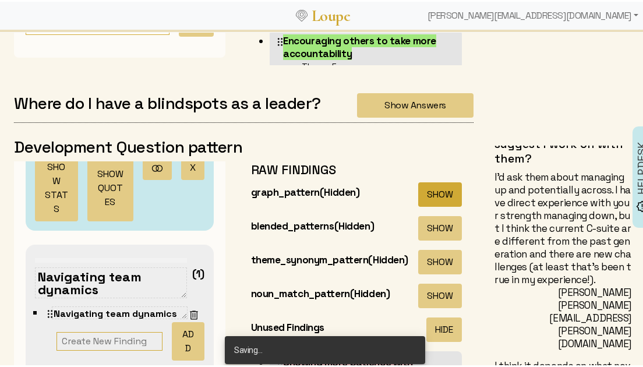
click at [418, 190] on button "SHOW" at bounding box center [440, 193] width 44 height 24
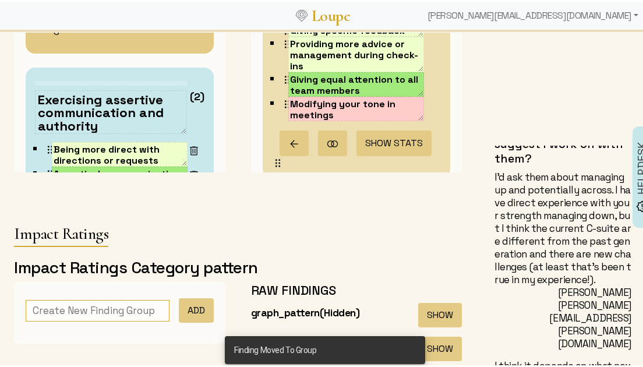
scroll to position [664, 0]
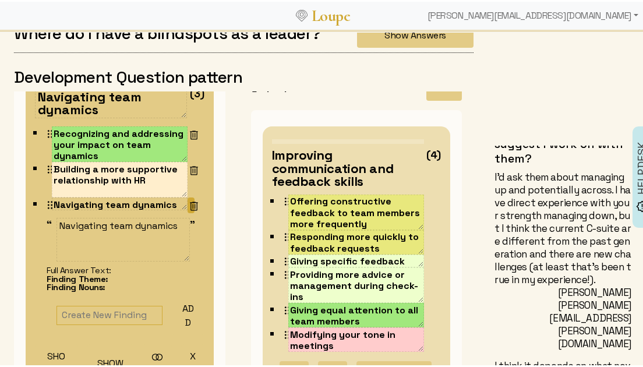
click at [188, 200] on img at bounding box center [194, 205] width 12 height 12
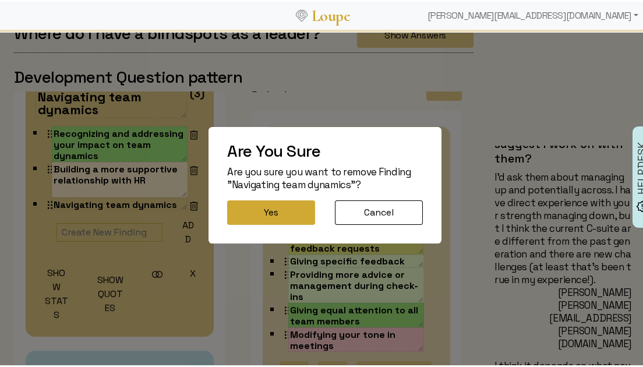
click at [245, 207] on button "Yes" at bounding box center [271, 211] width 88 height 24
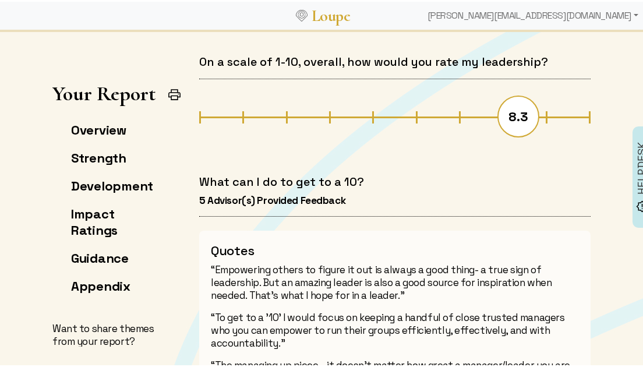
scroll to position [2902, 0]
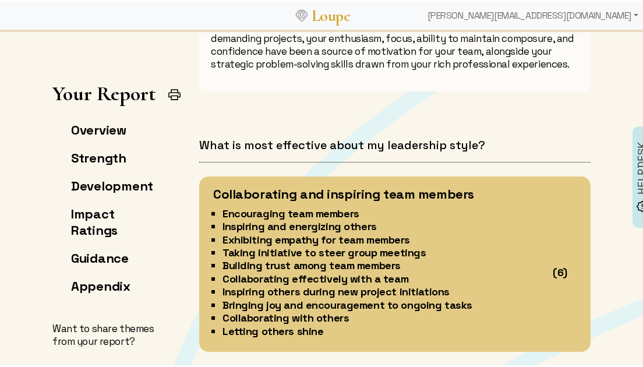
scroll to position [1332, 0]
